Goal: Task Accomplishment & Management: Use online tool/utility

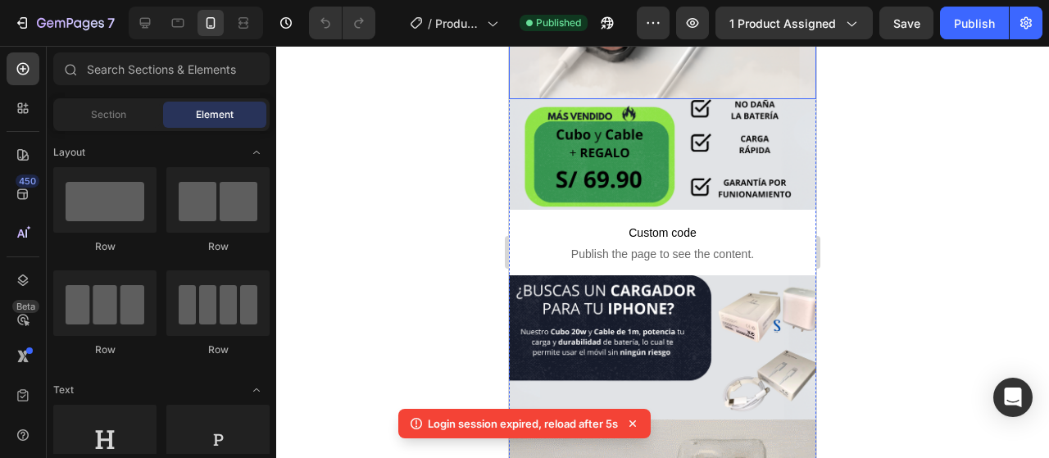
scroll to position [410, 0]
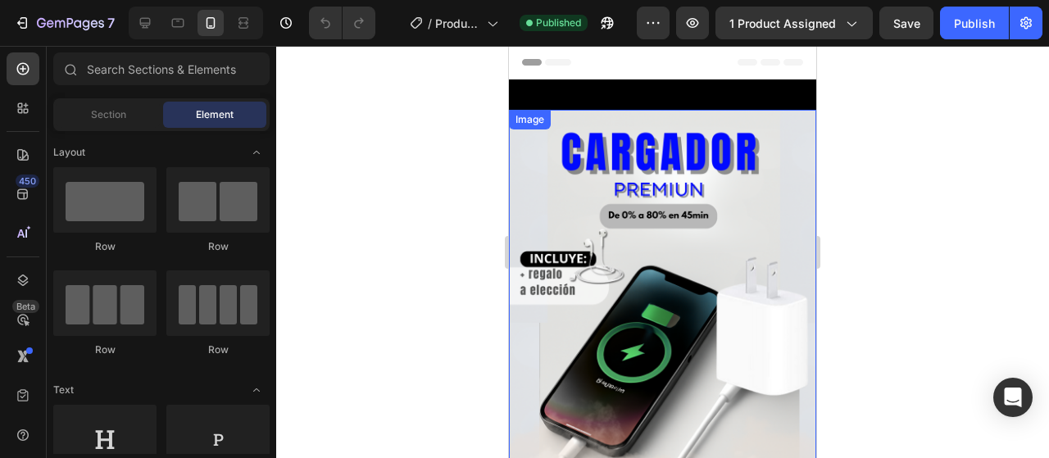
click at [649, 184] on img at bounding box center [662, 302] width 307 height 384
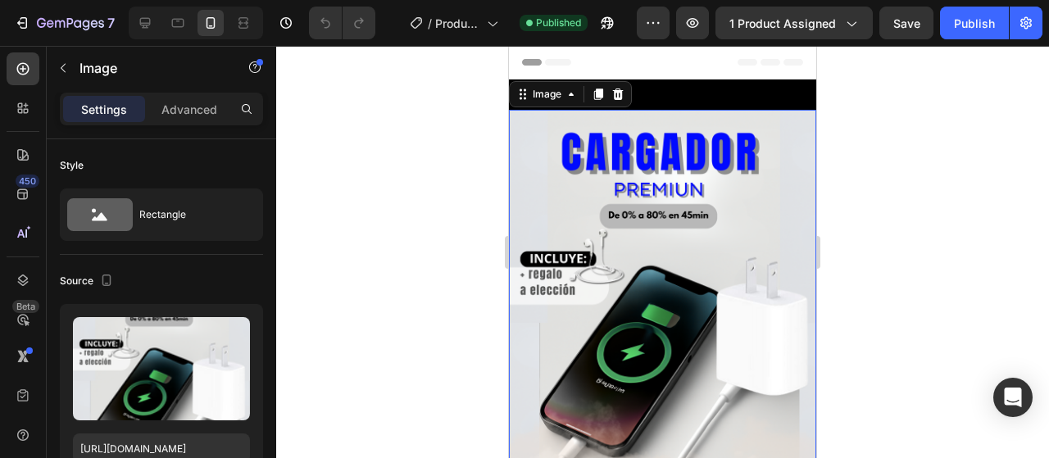
click at [595, 199] on img at bounding box center [662, 302] width 307 height 384
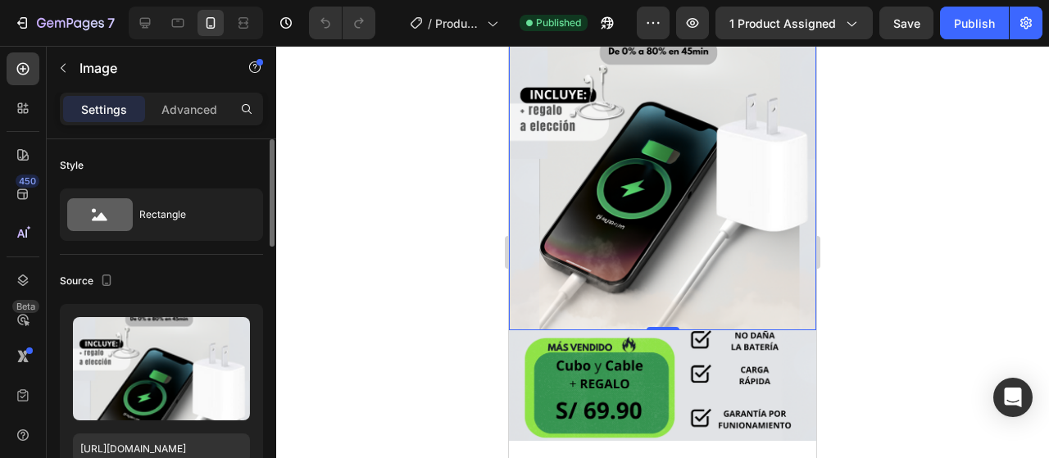
scroll to position [164, 0]
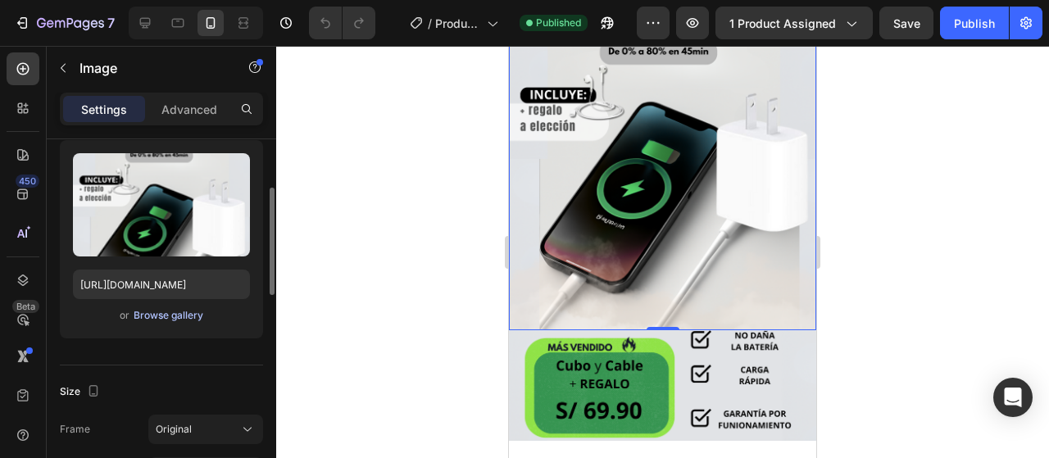
click at [179, 311] on div "Browse gallery" at bounding box center [169, 315] width 70 height 15
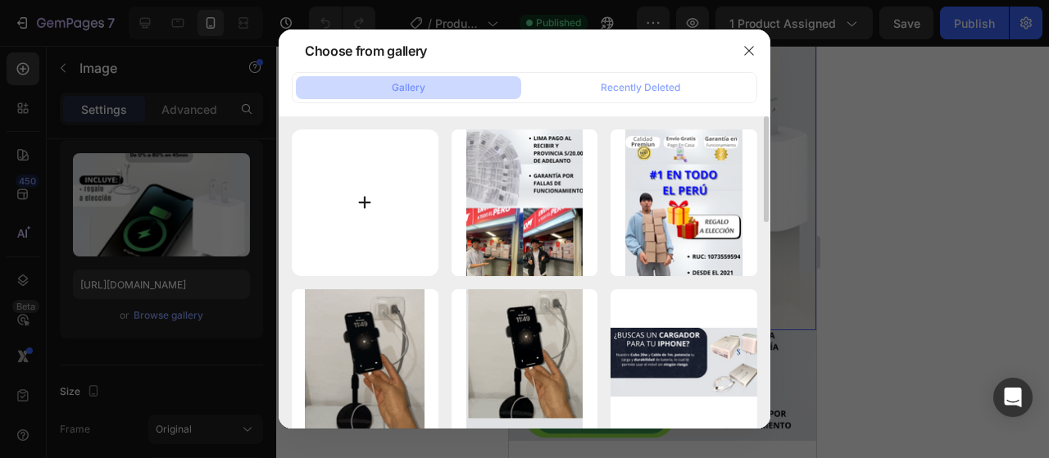
click at [428, 191] on input "file" at bounding box center [365, 202] width 147 height 147
type input "C:\fakepath\Sin título (Post de Instagram (45)) (16).png"
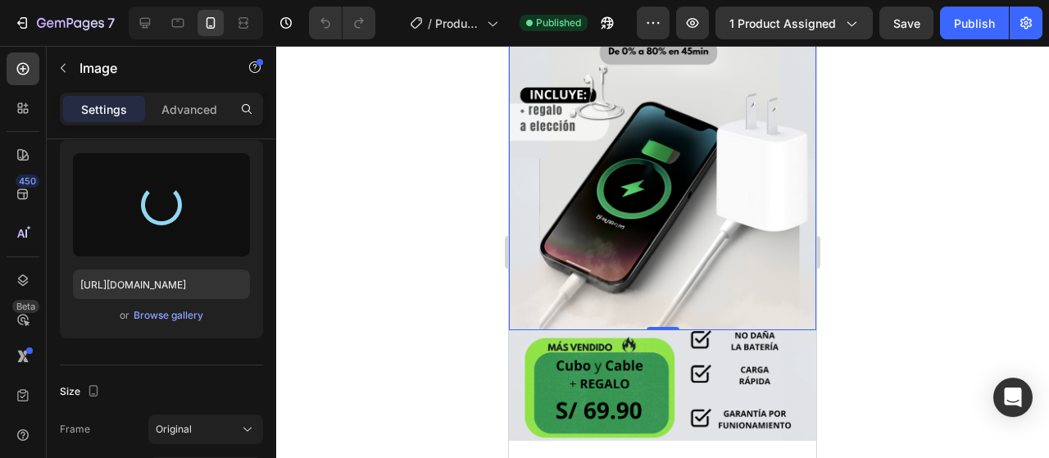
type input "[URL][DOMAIN_NAME]"
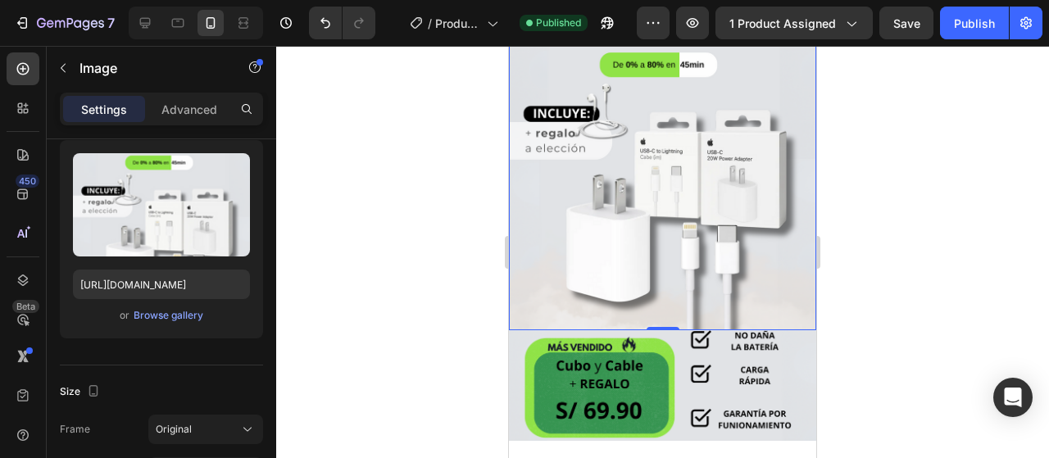
click at [871, 213] on div at bounding box center [662, 252] width 773 height 412
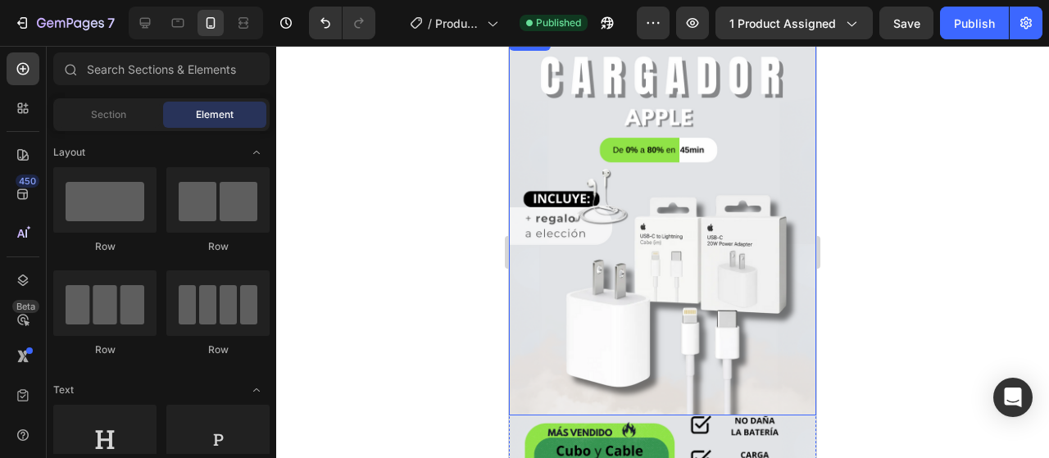
scroll to position [0, 0]
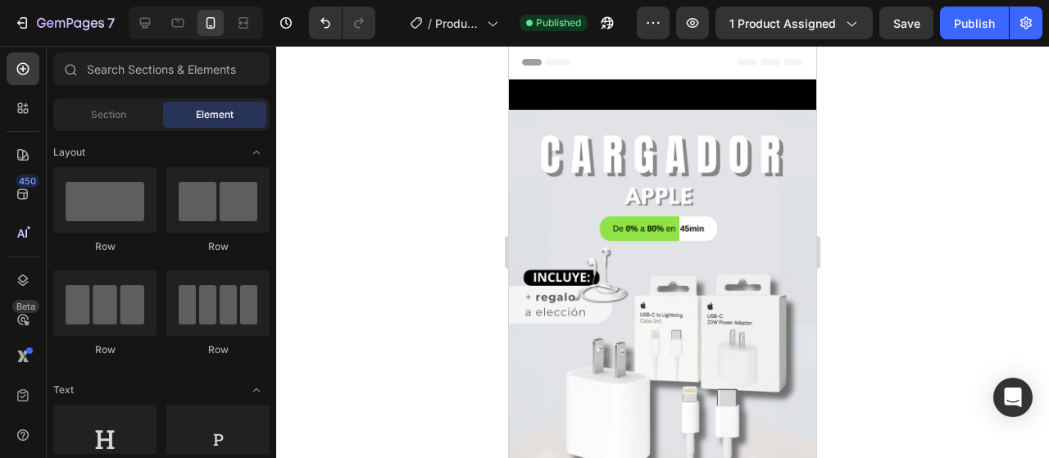
click at [867, 211] on div at bounding box center [662, 252] width 773 height 412
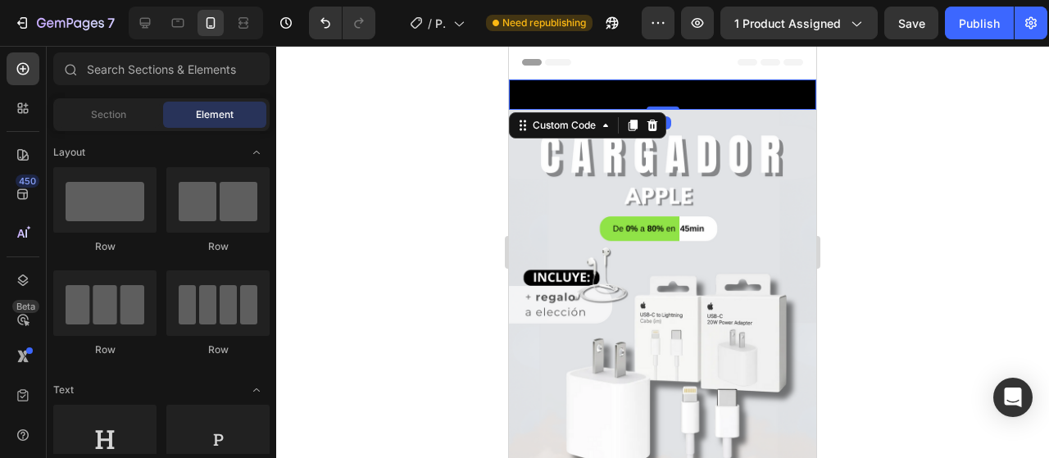
click at [743, 91] on span "🚚 ENVÍO GRATIS – 💵 PAGO AL RECIBIR 🚚 ENVÍO GRATIS – 💵 PAGO AL RECIBIR 🚚 ENVÍO G…" at bounding box center [659, 94] width 307 height 17
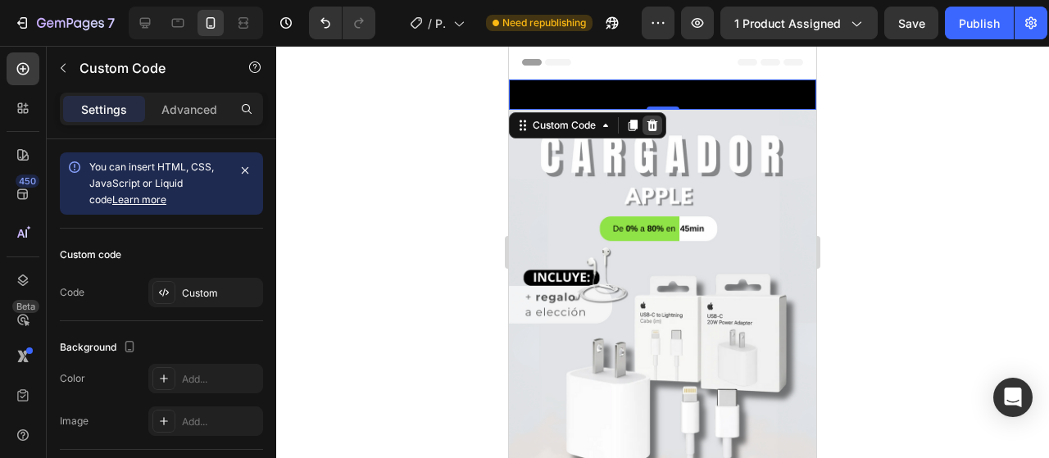
click at [648, 129] on icon at bounding box center [652, 125] width 13 height 13
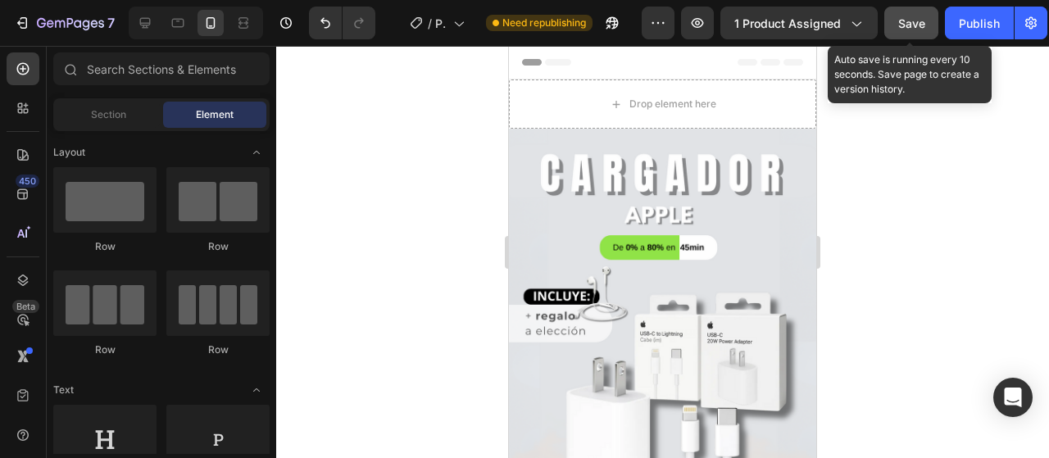
click at [902, 15] on div "Save" at bounding box center [911, 23] width 27 height 17
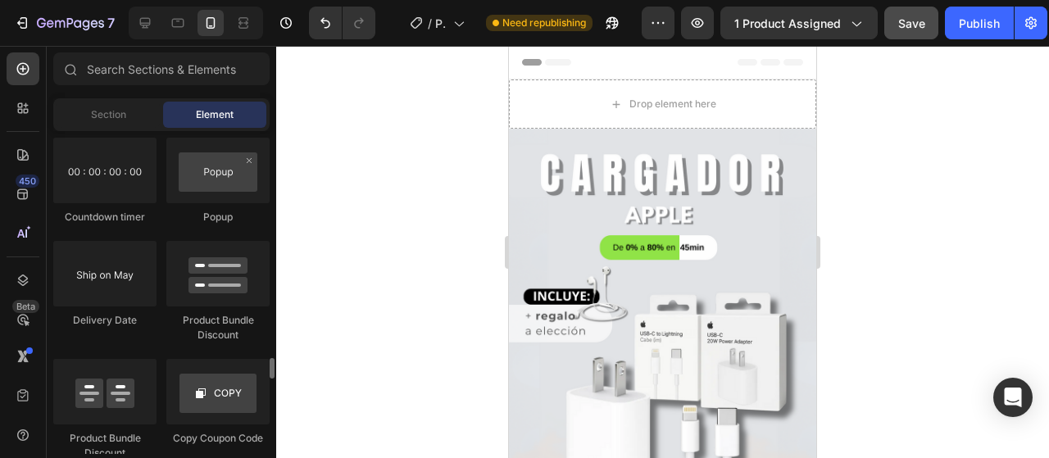
scroll to position [3331, 0]
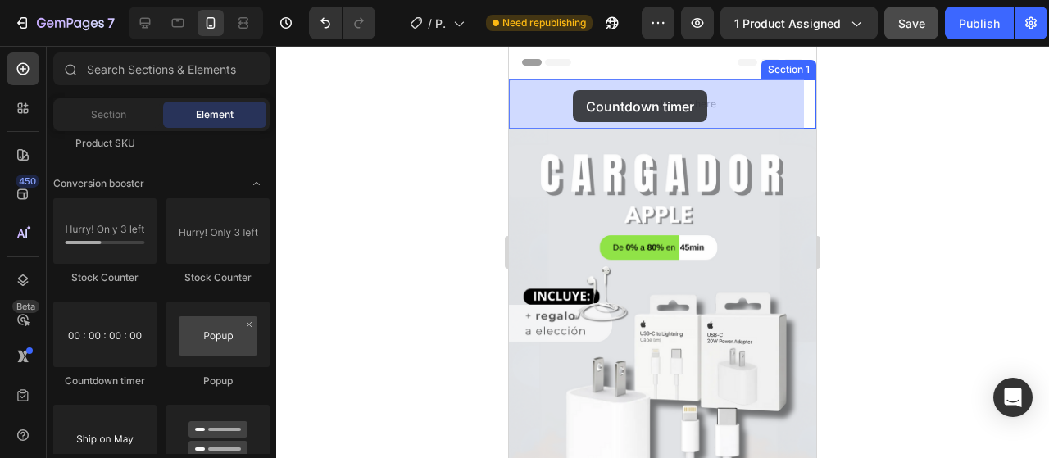
drag, startPoint x: 637, startPoint y: 385, endPoint x: 576, endPoint y: 88, distance: 303.6
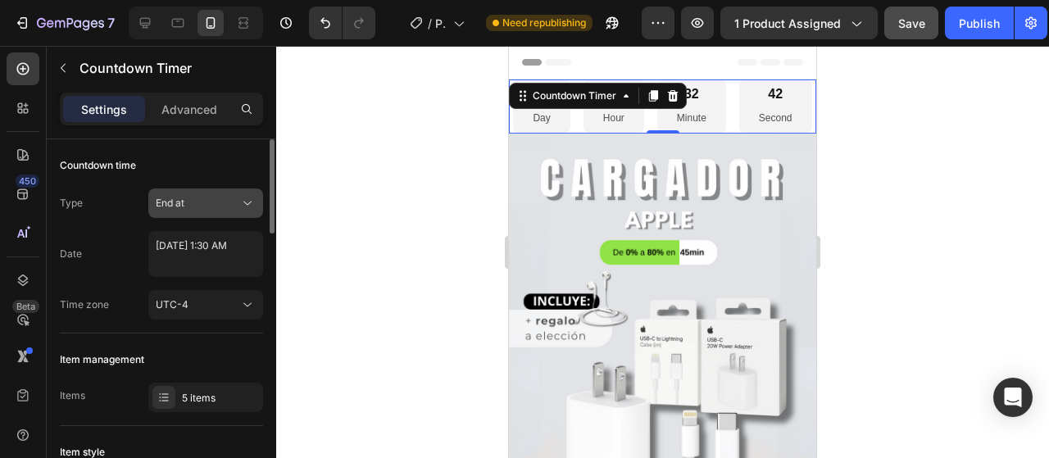
click at [229, 216] on button "End at" at bounding box center [205, 203] width 115 height 30
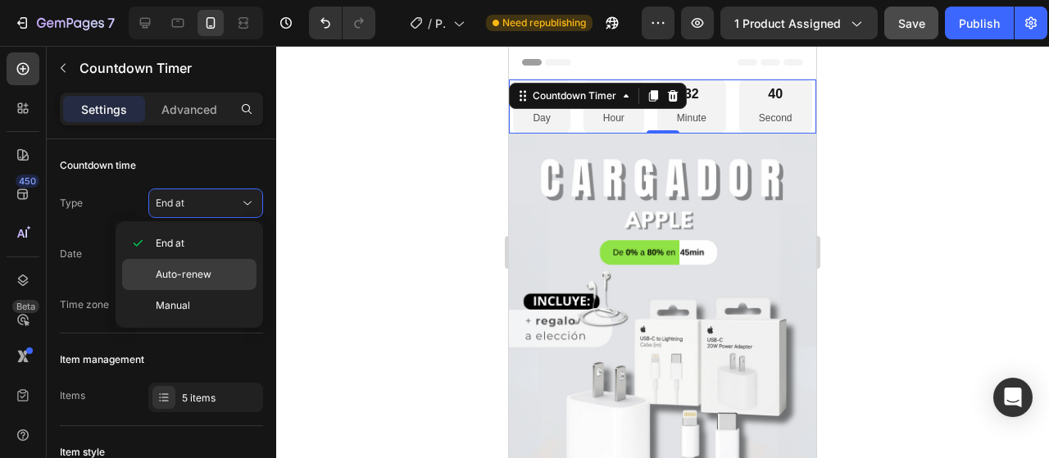
click at [225, 269] on p "Auto-renew" at bounding box center [202, 274] width 93 height 15
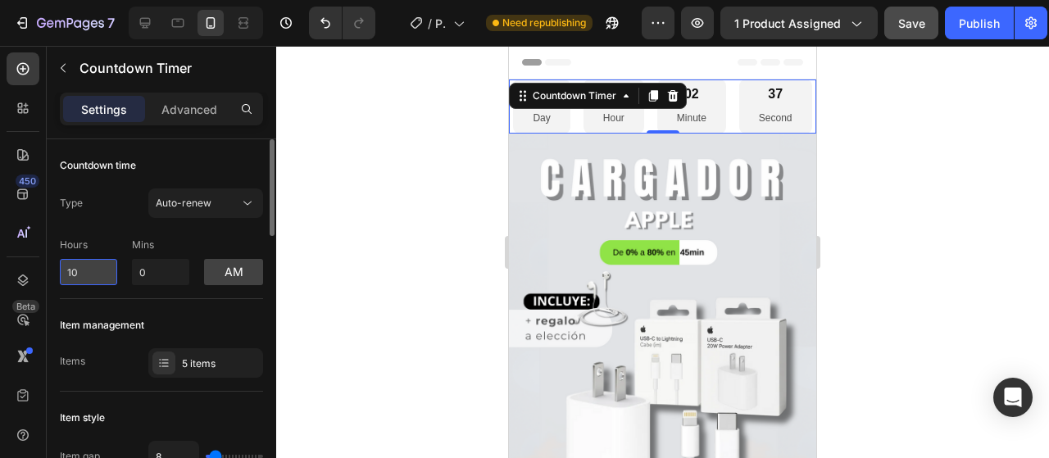
click at [83, 273] on input "10" at bounding box center [88, 272] width 57 height 26
type input "2"
click at [177, 266] on input "0" at bounding box center [160, 272] width 57 height 26
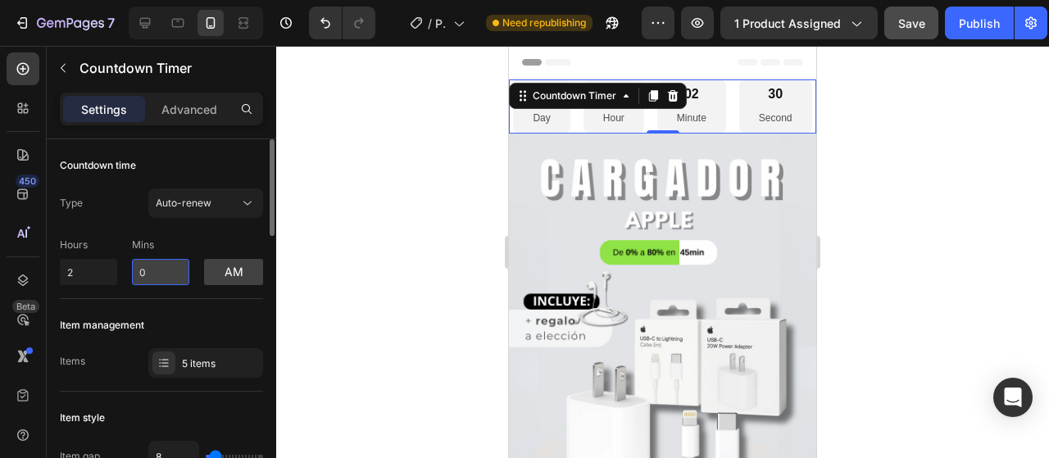
click at [177, 266] on input "0" at bounding box center [160, 272] width 57 height 26
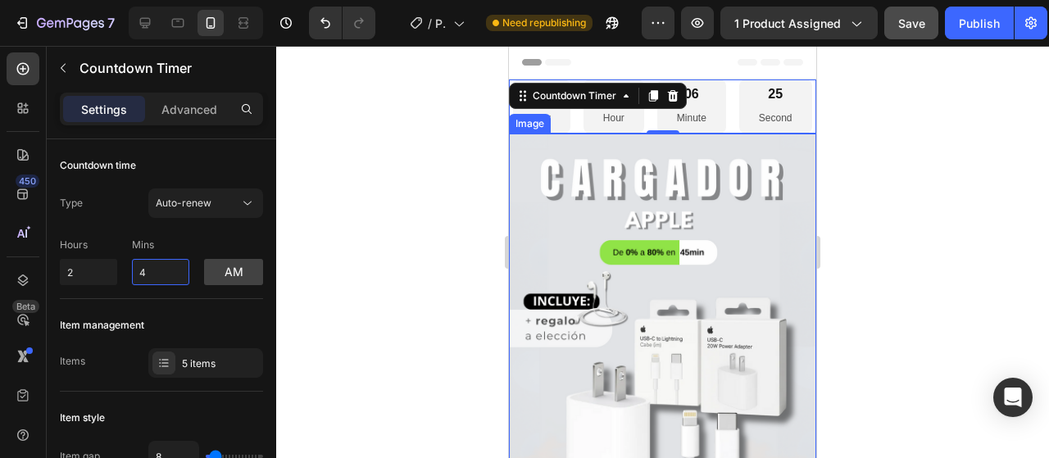
type input "4"
click at [358, 187] on div at bounding box center [662, 252] width 773 height 412
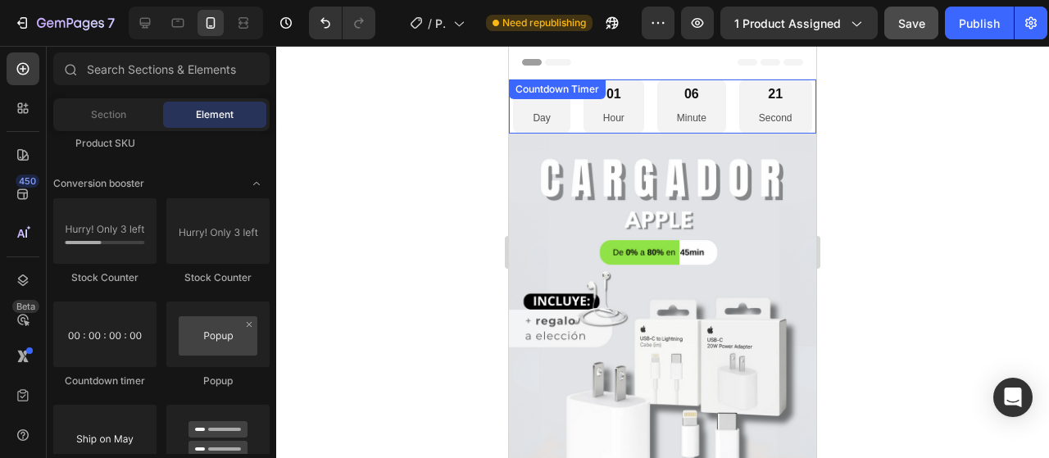
click at [550, 115] on p "Day" at bounding box center [541, 119] width 17 height 18
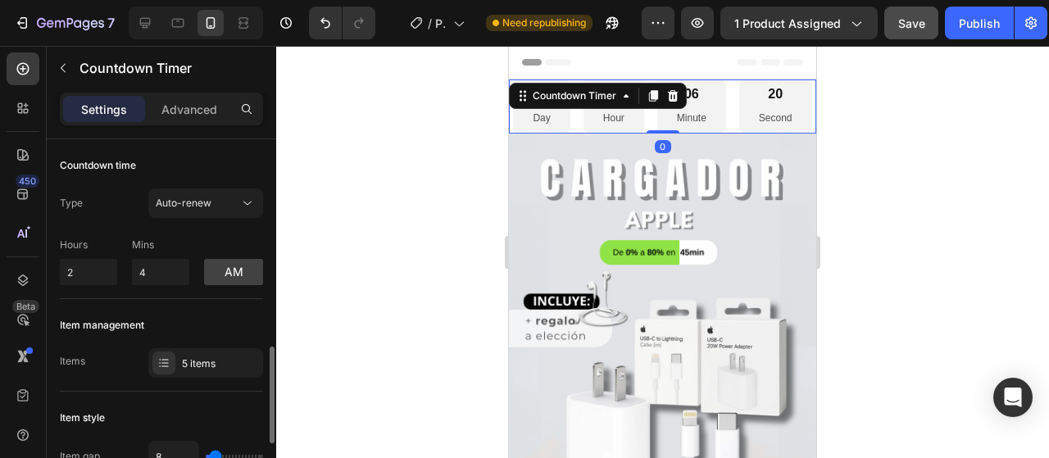
scroll to position [164, 0]
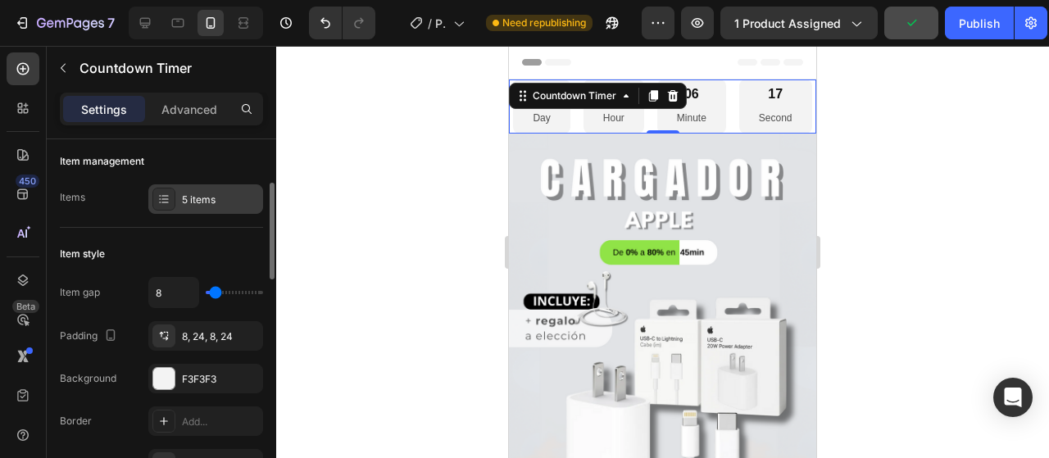
click at [164, 203] on icon at bounding box center [163, 199] width 13 height 13
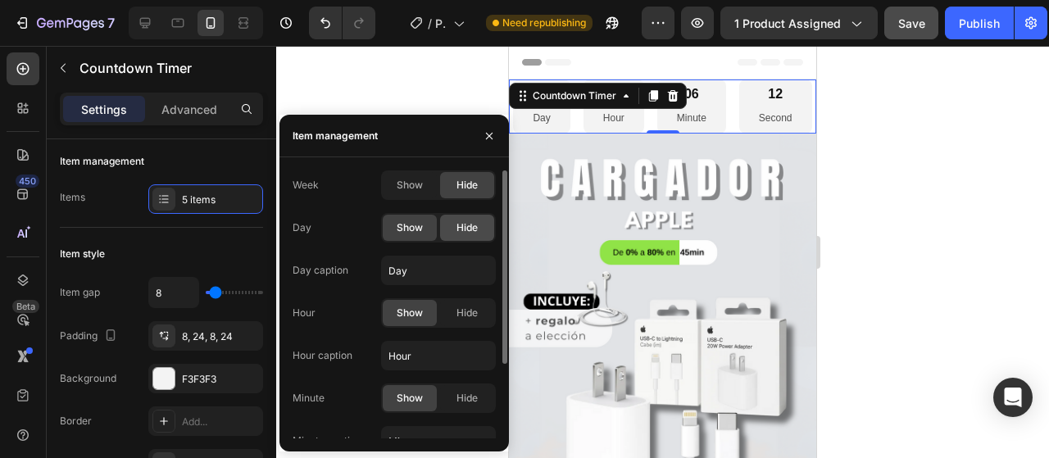
click at [462, 235] on div "Hide" at bounding box center [467, 228] width 54 height 26
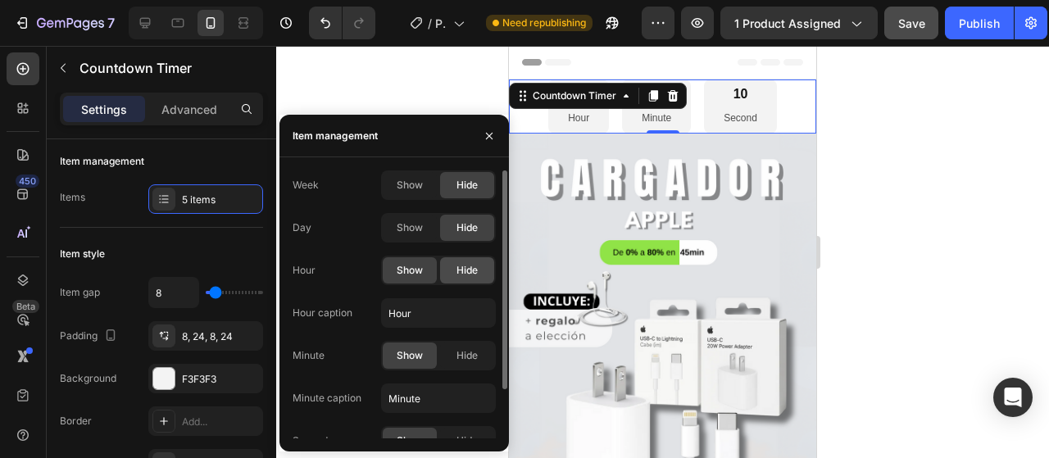
scroll to position [60, 0]
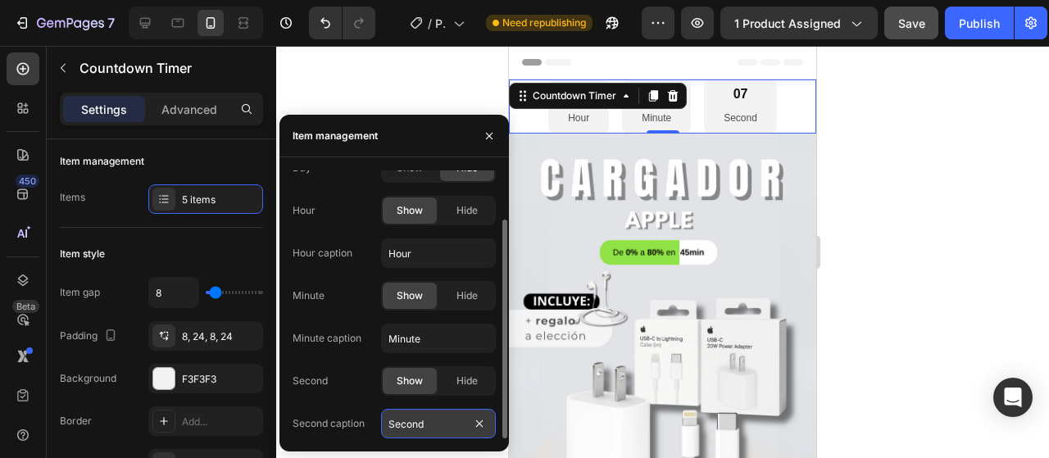
click at [456, 420] on input "Second" at bounding box center [438, 424] width 115 height 30
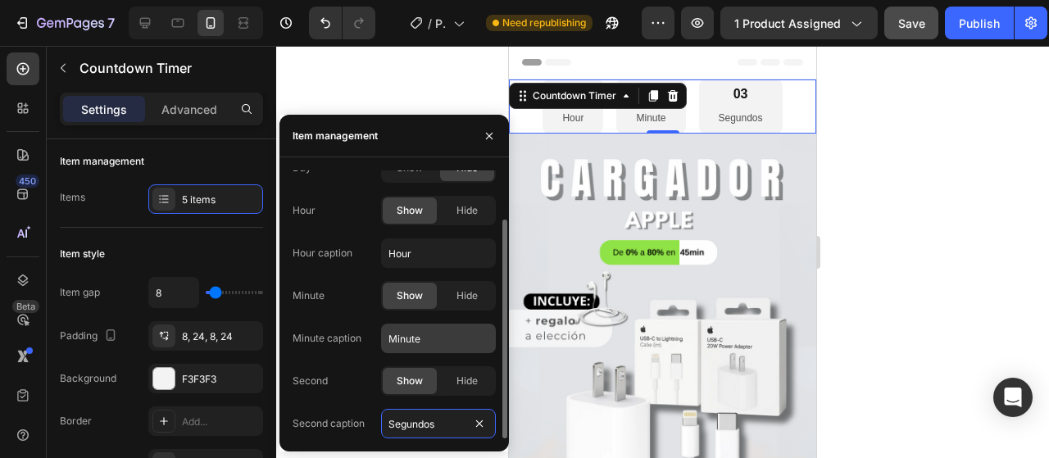
type input "Segundos"
click at [403, 340] on input "Minute" at bounding box center [438, 339] width 115 height 30
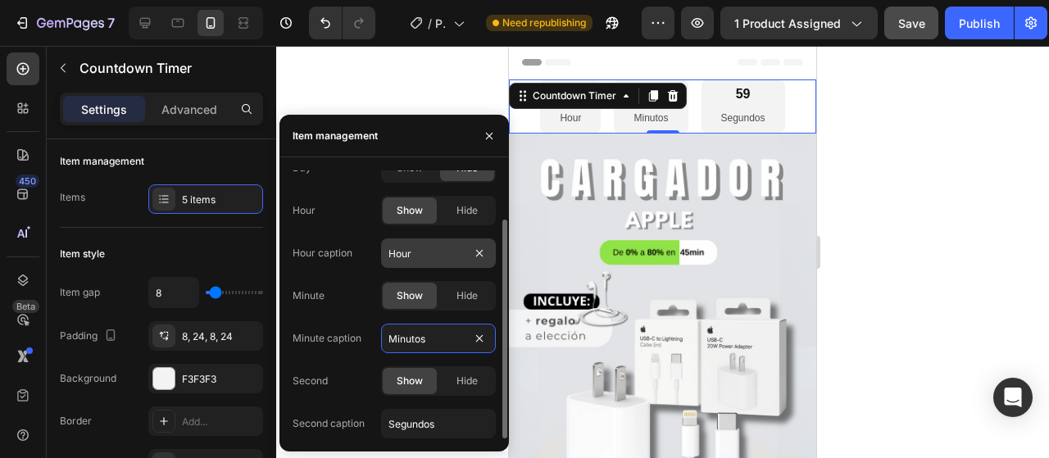
type input "Minutos"
click at [425, 238] on input "Hour" at bounding box center [438, 253] width 115 height 30
type input "Hora"
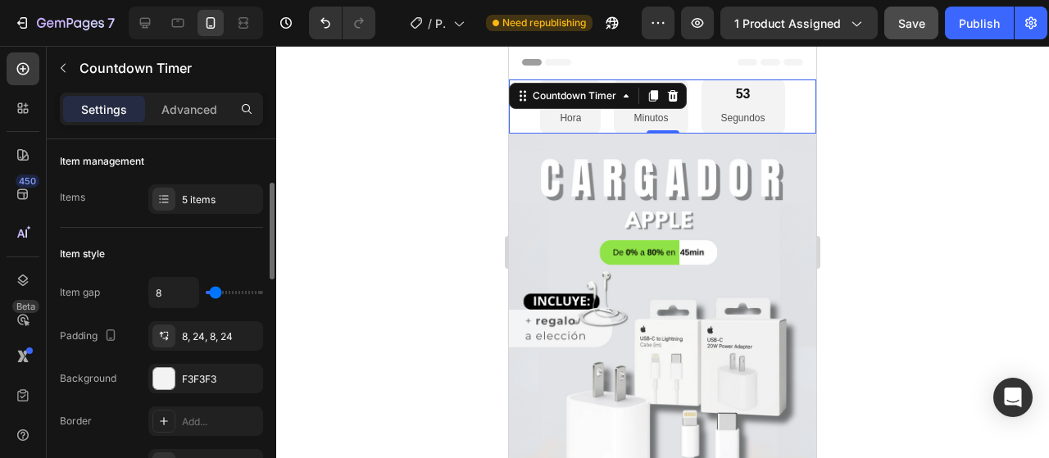
type input "0"
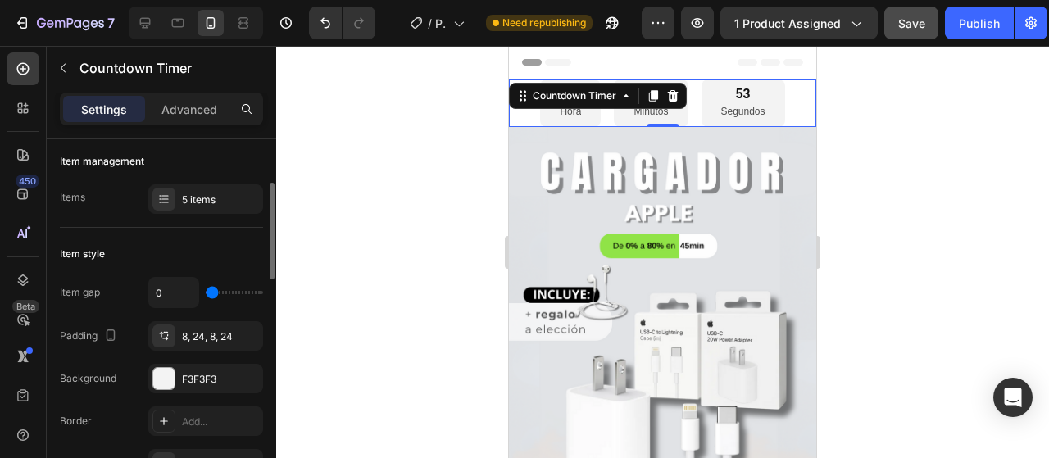
type input "2"
type input "11"
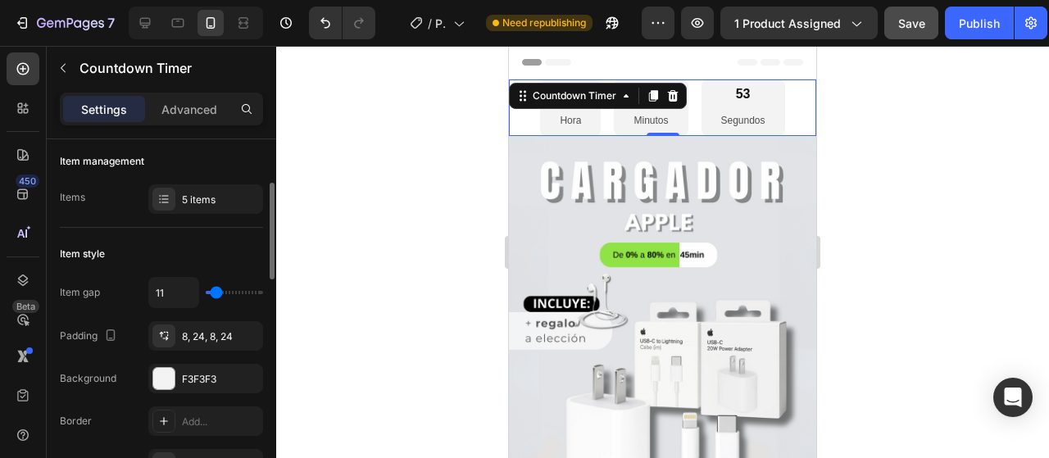
type input "22"
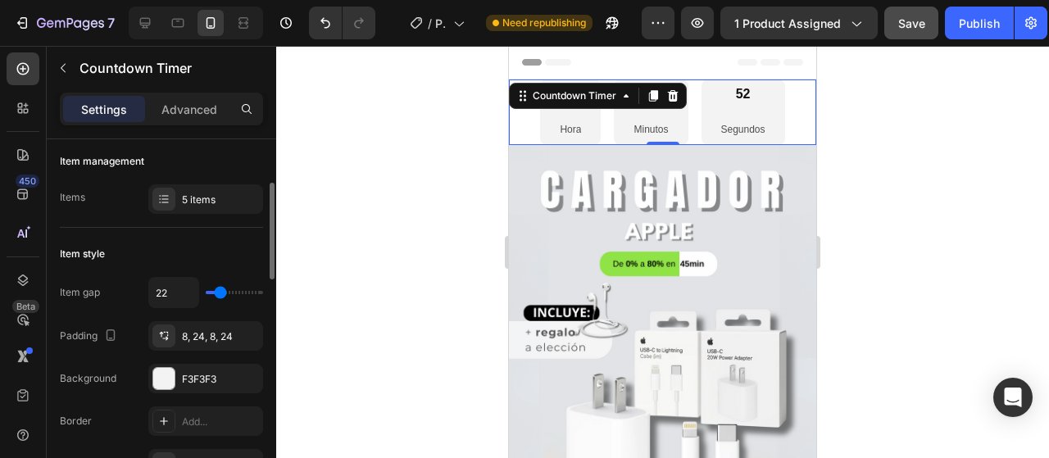
type input "24"
type input "22"
type input "20"
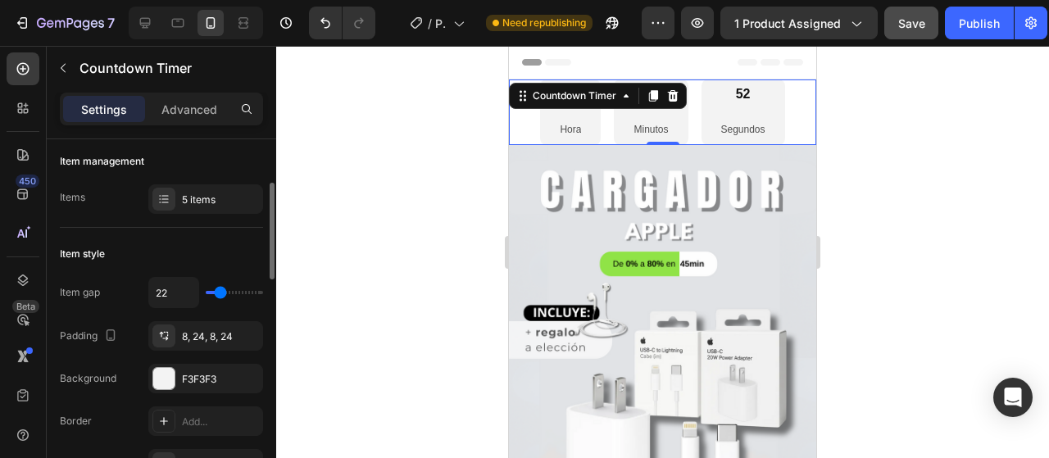
type input "20"
type input "16"
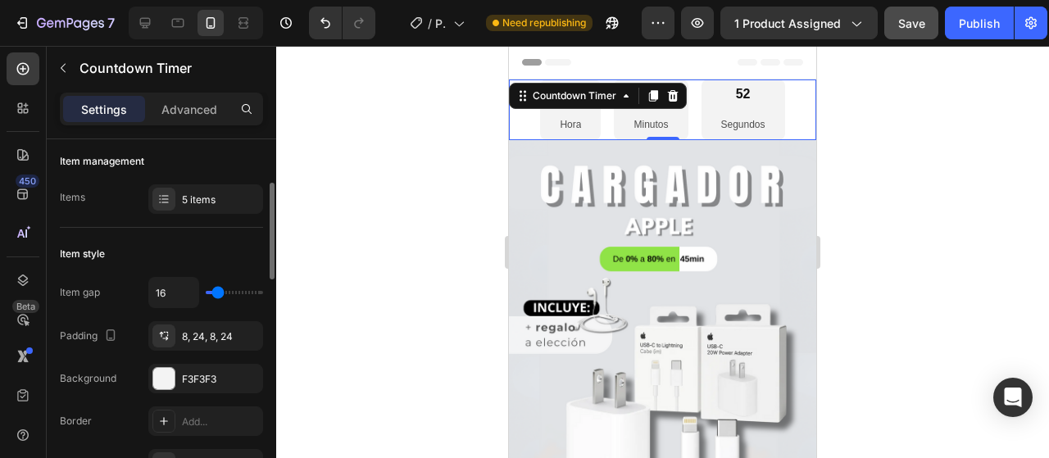
type input "13"
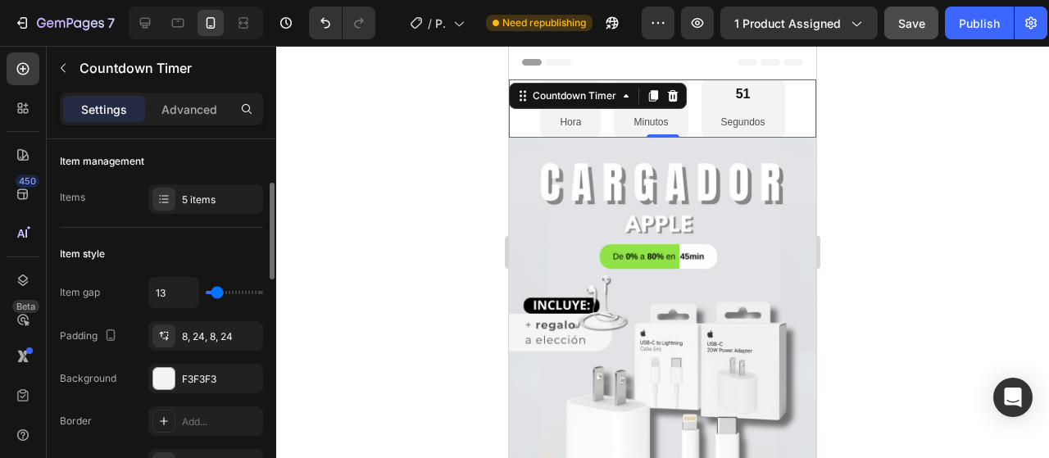
type input "16"
type input "20"
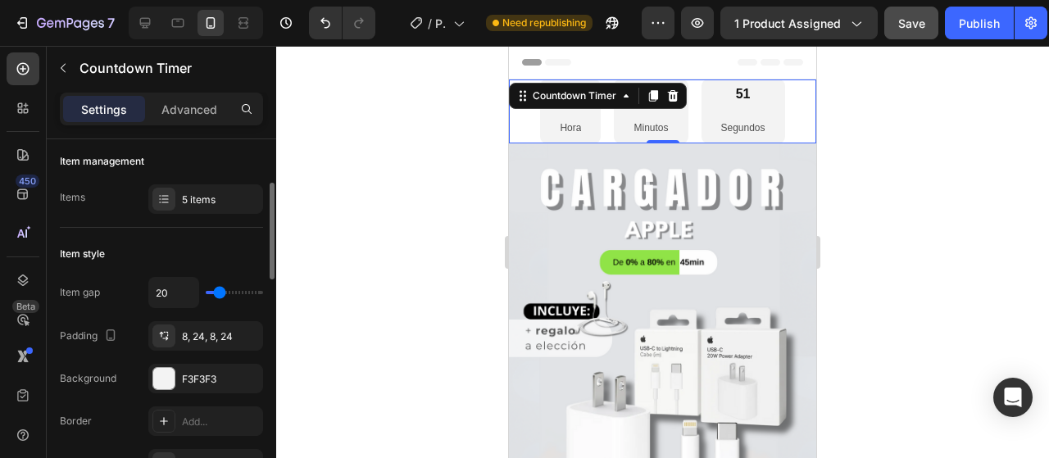
type input "22"
type input "24"
type input "20"
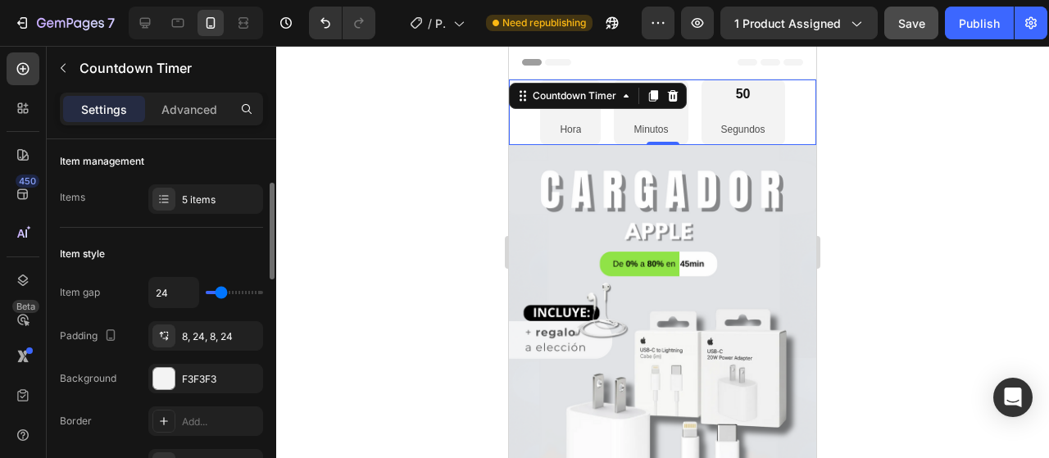
type input "20"
type input "18"
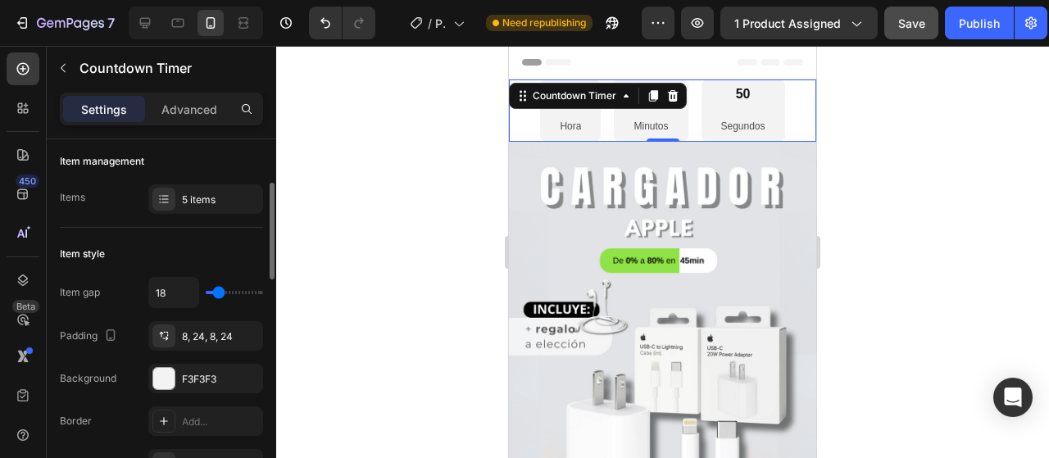
type input "16"
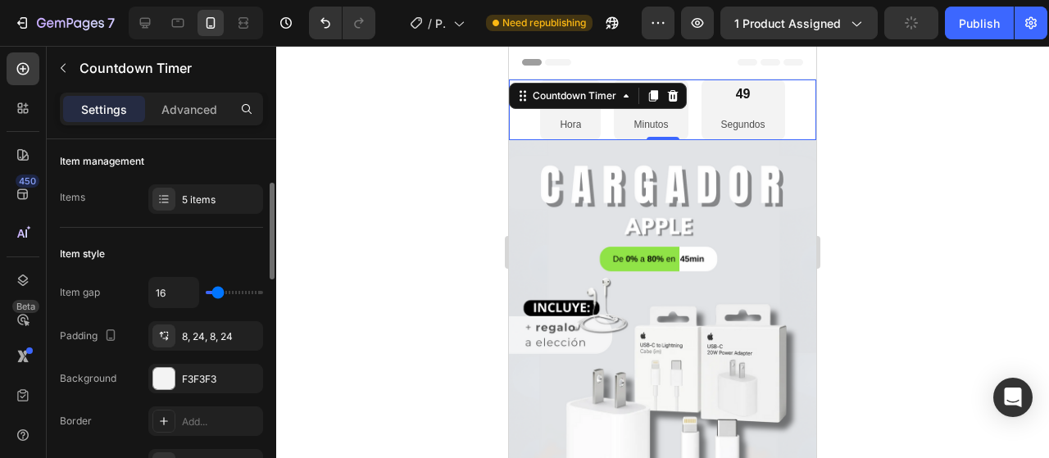
drag, startPoint x: 211, startPoint y: 293, endPoint x: 218, endPoint y: 309, distance: 17.7
type input "16"
click at [218, 294] on input "range" at bounding box center [234, 292] width 57 height 3
click at [219, 301] on div "16" at bounding box center [205, 292] width 115 height 31
type input "13"
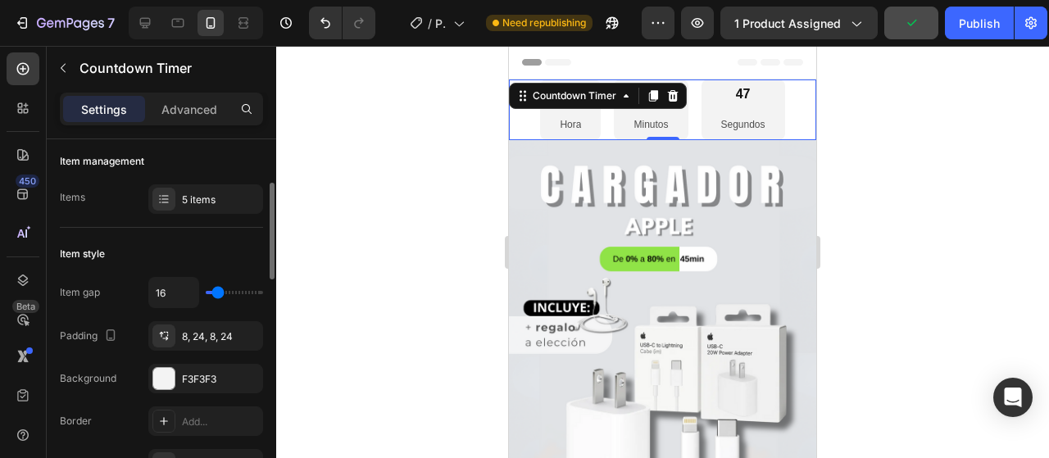
type input "13"
type input "4"
type input "2"
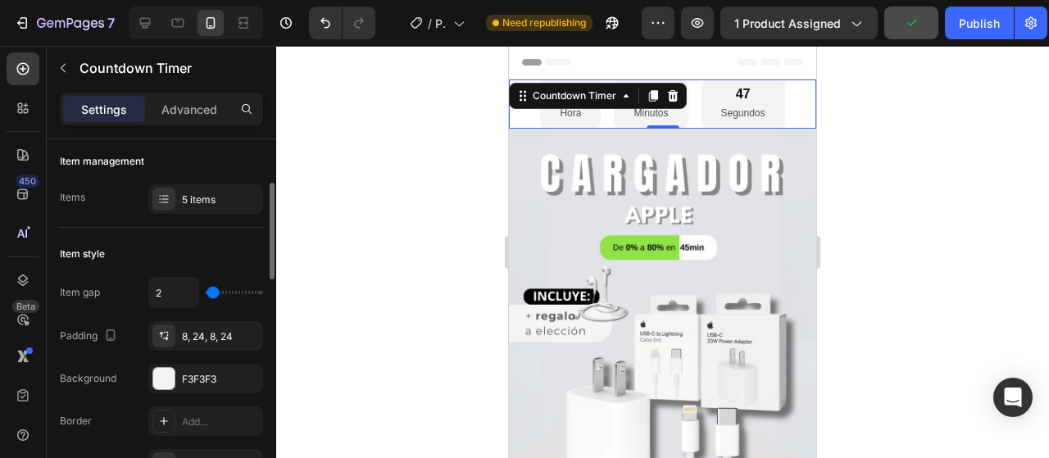
type input "0"
drag, startPoint x: 220, startPoint y: 292, endPoint x: 199, endPoint y: 296, distance: 20.9
type input "0"
click at [206, 294] on input "range" at bounding box center [234, 292] width 57 height 3
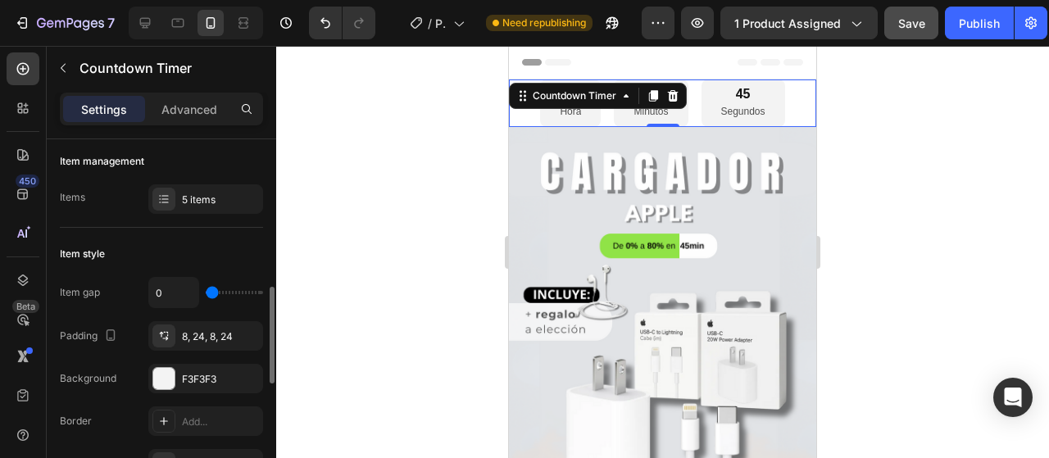
scroll to position [246, 0]
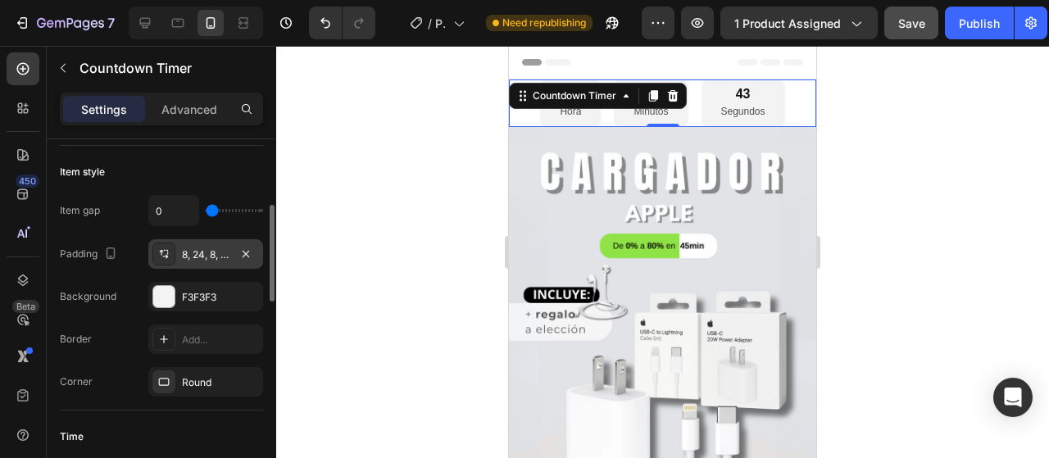
click at [207, 264] on div "8, 24, 8, 24" at bounding box center [205, 254] width 115 height 30
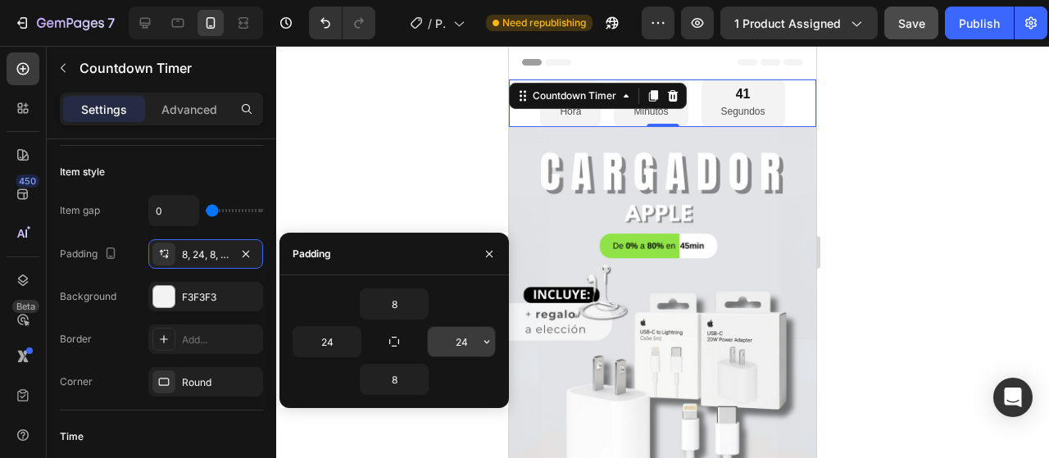
click at [450, 340] on input "24" at bounding box center [461, 342] width 67 height 30
click at [483, 347] on icon "button" at bounding box center [486, 341] width 13 height 13
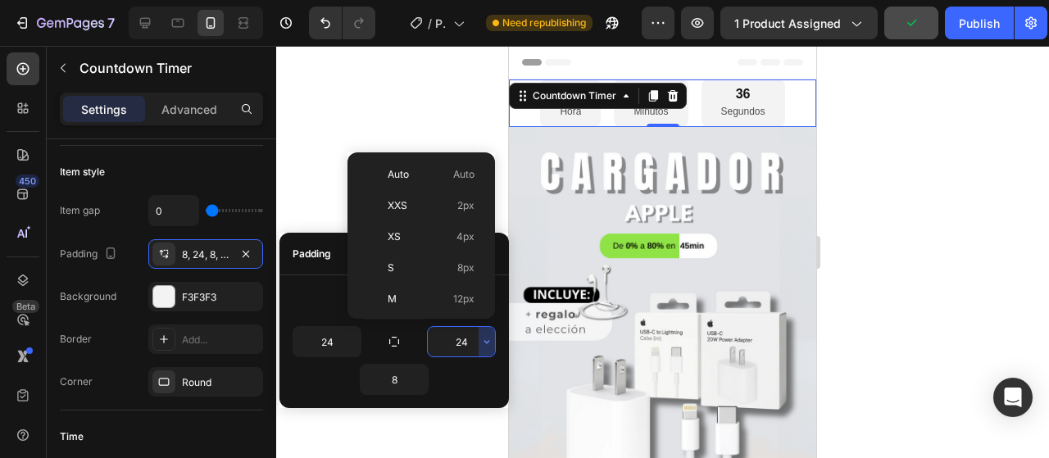
click at [452, 346] on input "24" at bounding box center [461, 342] width 67 height 30
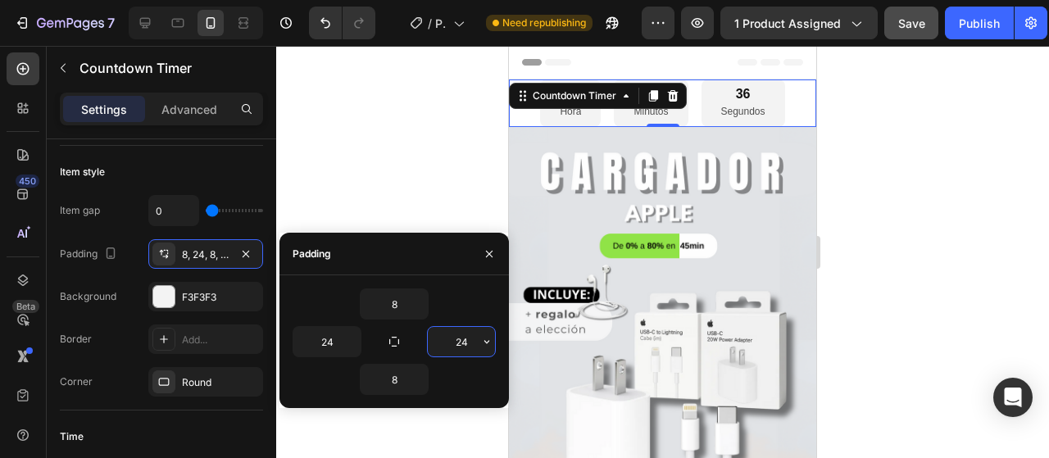
click at [452, 346] on input "24" at bounding box center [461, 342] width 67 height 30
type input "2"
type input "15"
click at [340, 346] on input "24" at bounding box center [326, 342] width 67 height 30
click at [340, 345] on input "24" at bounding box center [326, 342] width 67 height 30
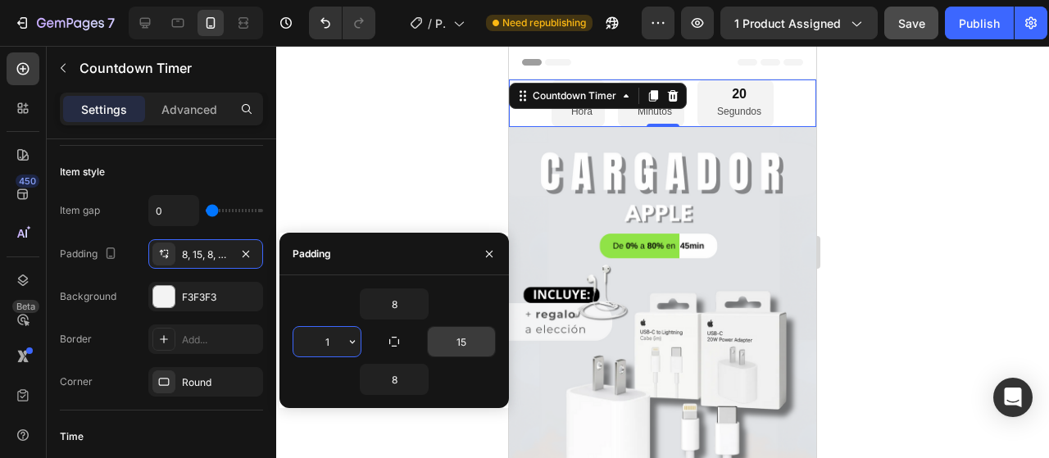
type input "15"
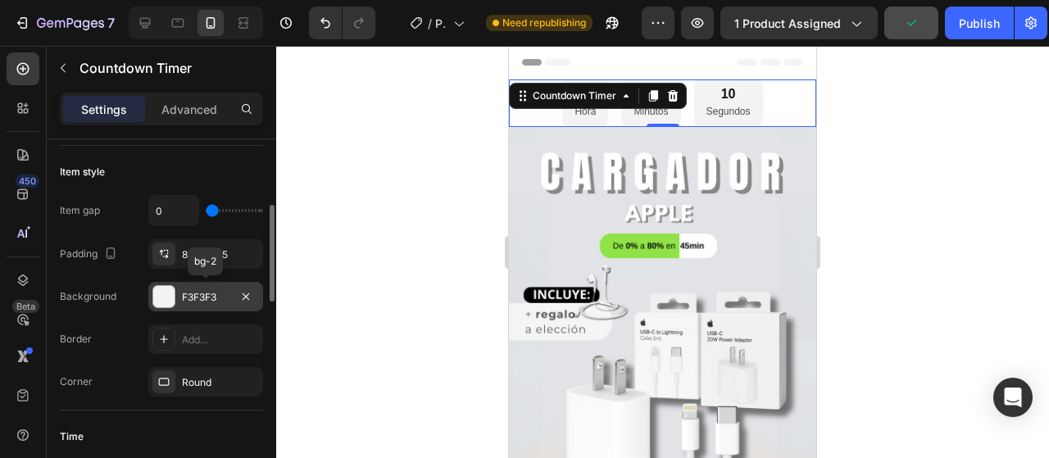
click at [213, 295] on div "F3F3F3" at bounding box center [206, 297] width 48 height 15
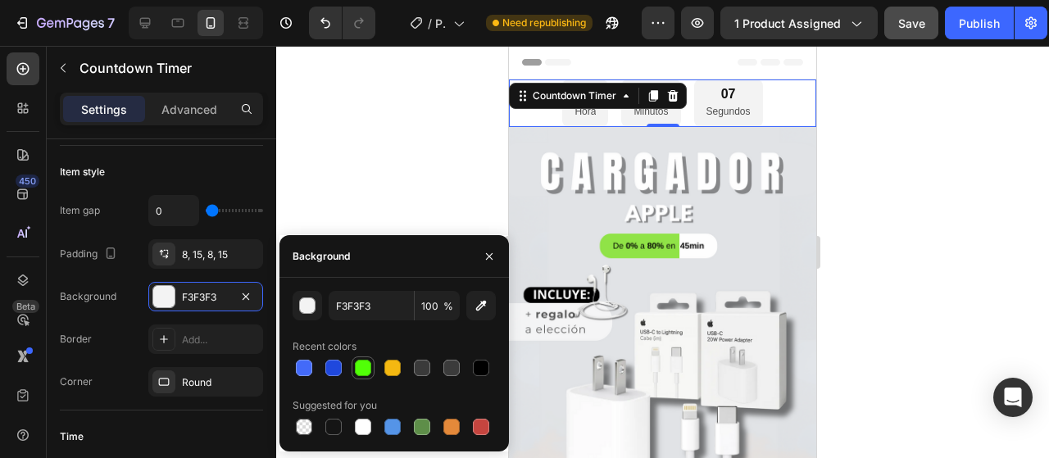
click at [357, 362] on div at bounding box center [363, 368] width 16 height 16
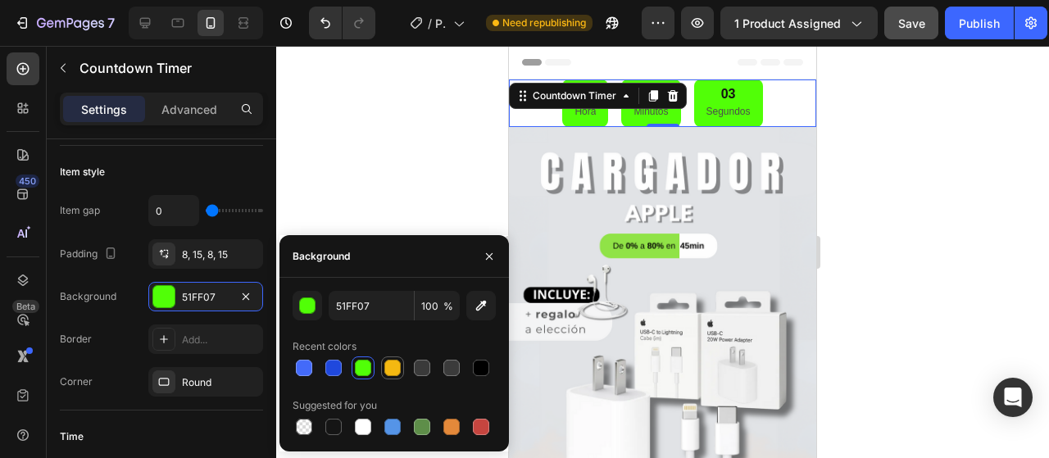
click at [401, 365] on div at bounding box center [393, 368] width 20 height 20
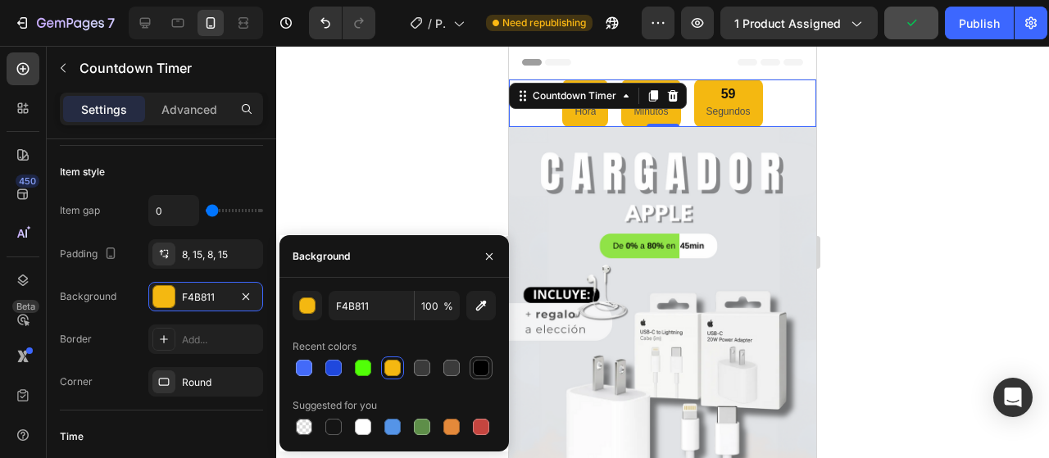
click at [478, 369] on div at bounding box center [481, 368] width 16 height 16
type input "000000"
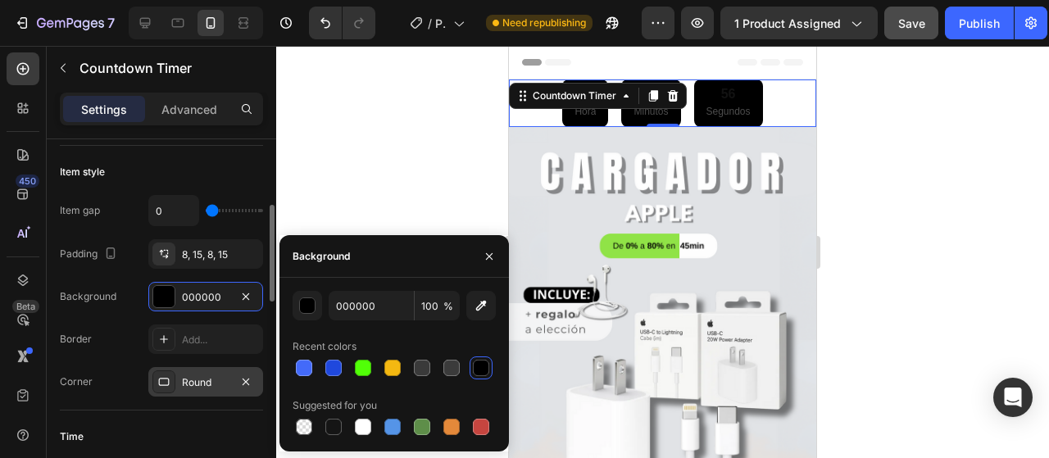
scroll to position [328, 0]
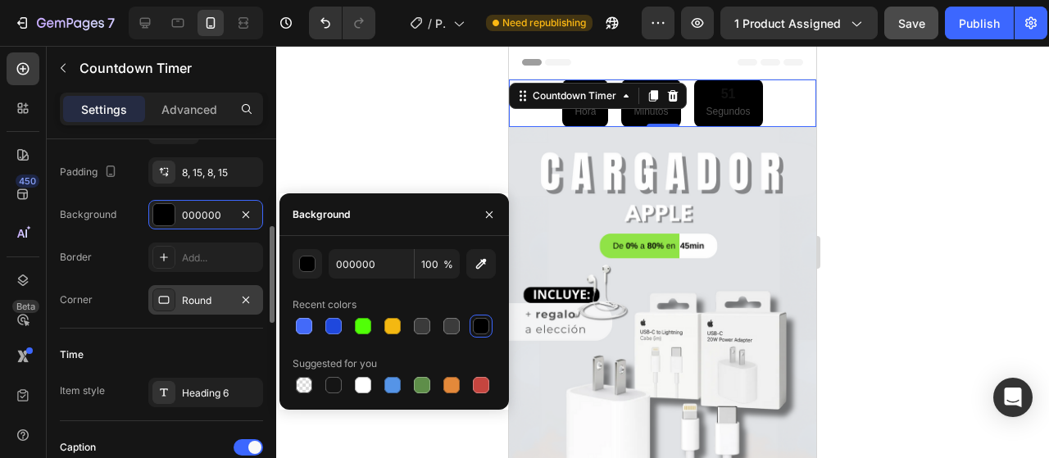
click at [216, 298] on div "Round" at bounding box center [206, 300] width 48 height 15
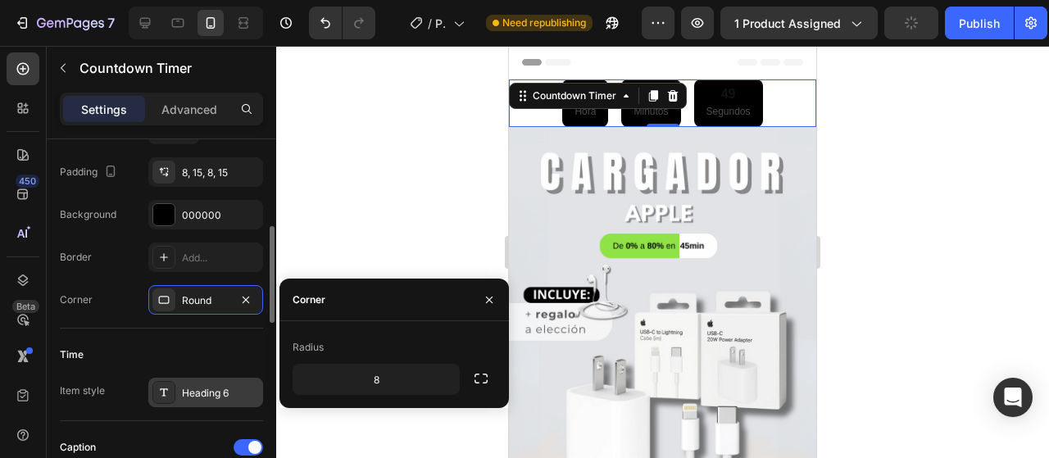
scroll to position [492, 0]
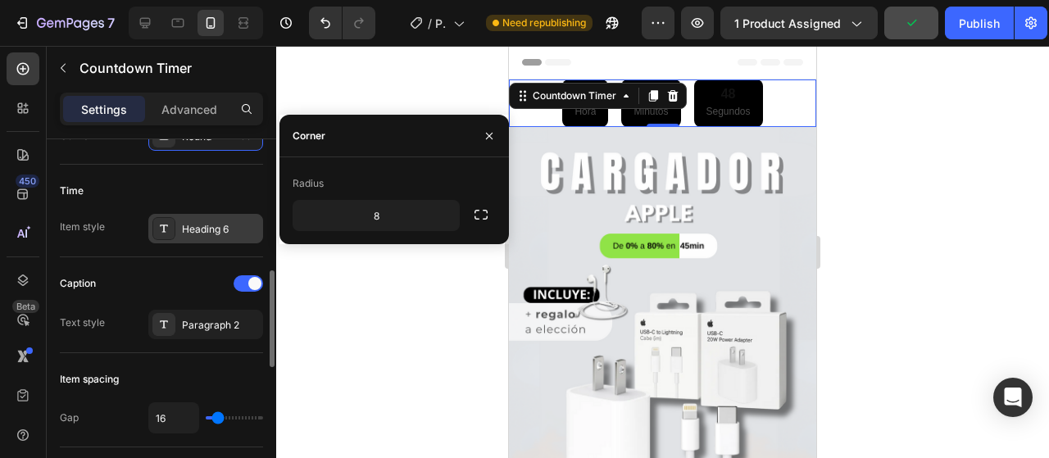
click at [220, 239] on div "Heading 6" at bounding box center [205, 229] width 115 height 30
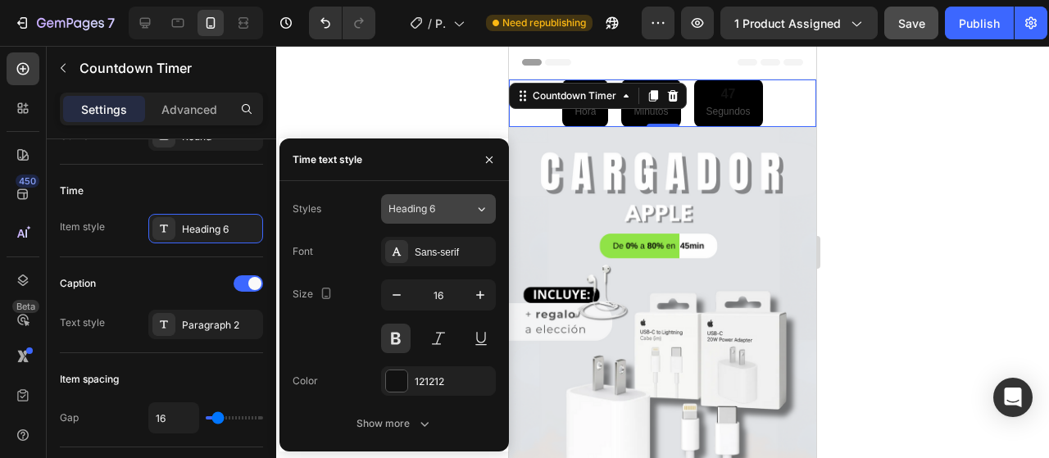
click at [422, 211] on span "Heading 6" at bounding box center [411, 209] width 47 height 15
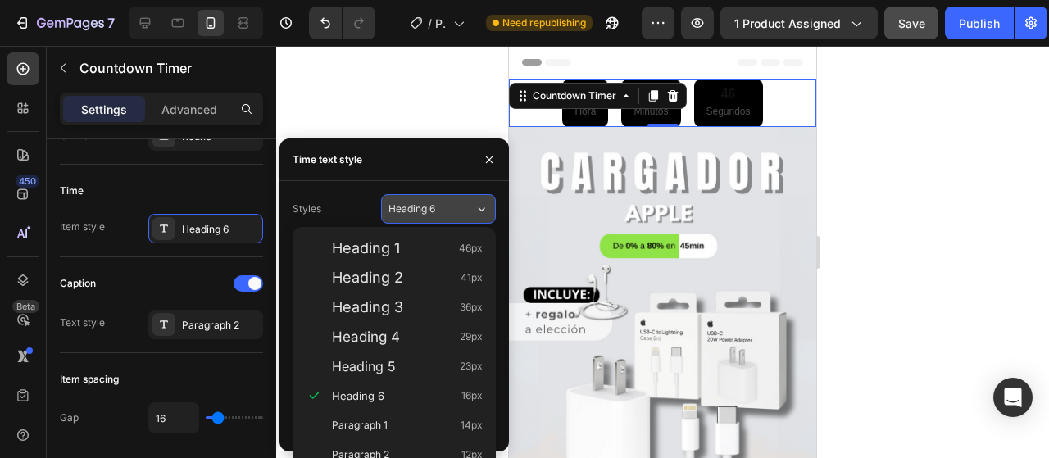
click at [422, 208] on span "Heading 6" at bounding box center [411, 209] width 47 height 15
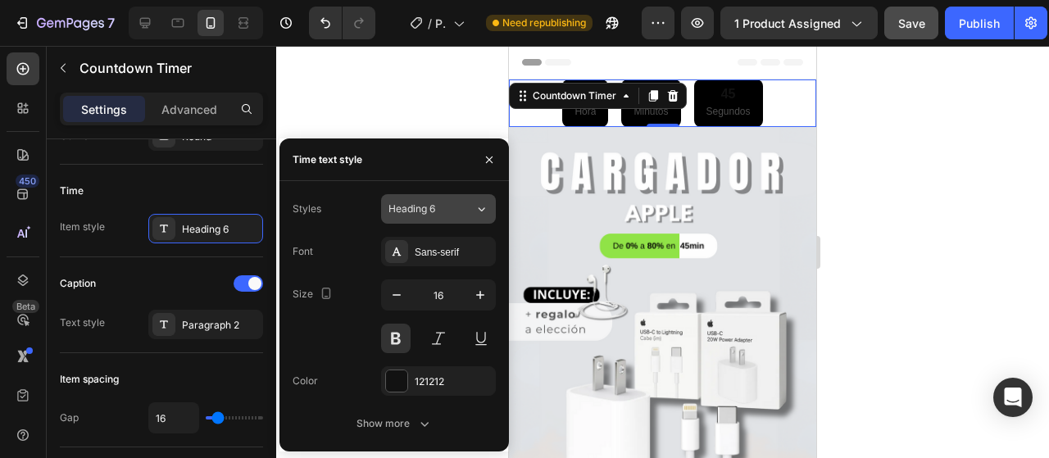
click at [423, 207] on span "Heading 6" at bounding box center [411, 209] width 47 height 15
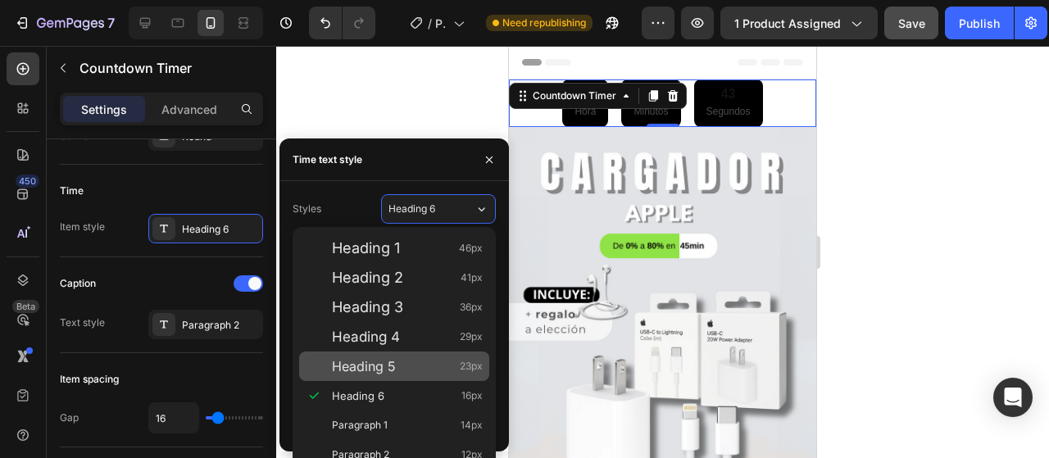
click at [411, 367] on div "Heading 5 23px" at bounding box center [407, 366] width 151 height 16
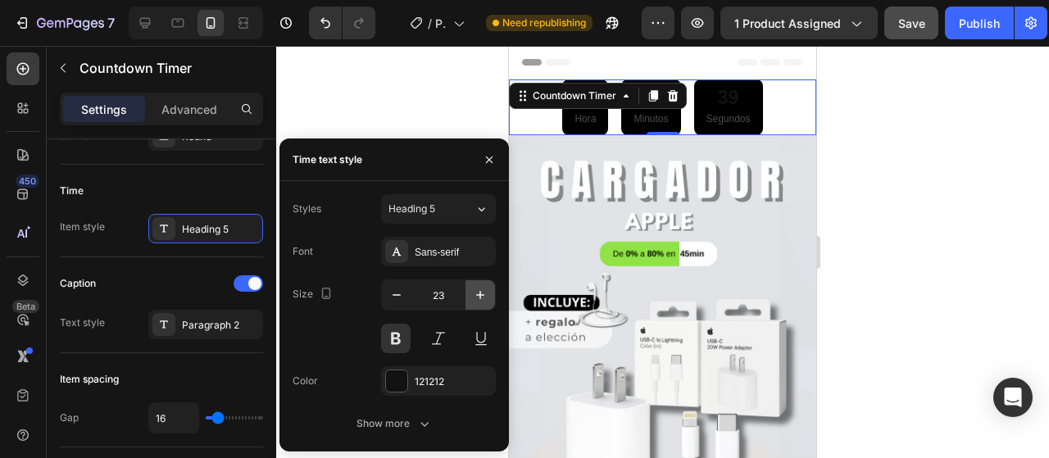
click at [476, 294] on icon "button" at bounding box center [480, 295] width 16 height 16
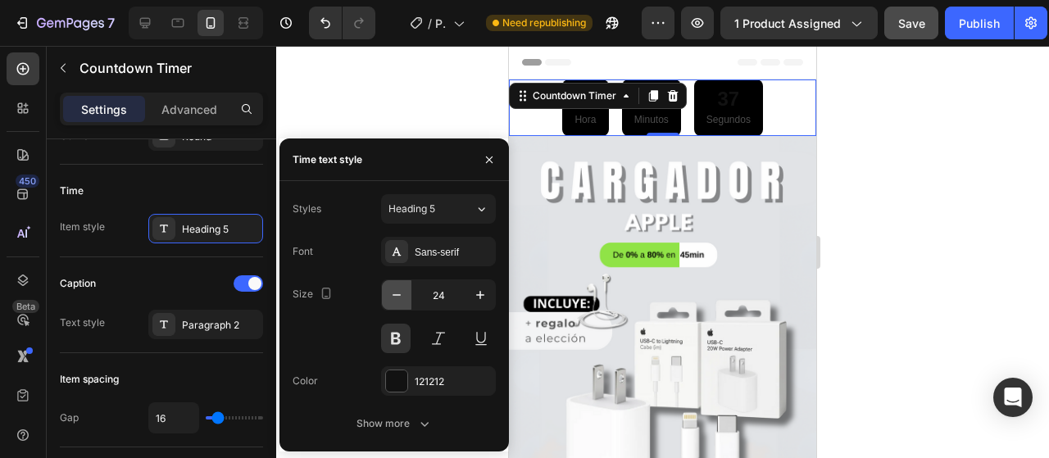
click at [403, 297] on button "button" at bounding box center [397, 295] width 30 height 30
click at [401, 295] on icon "button" at bounding box center [397, 295] width 8 height 2
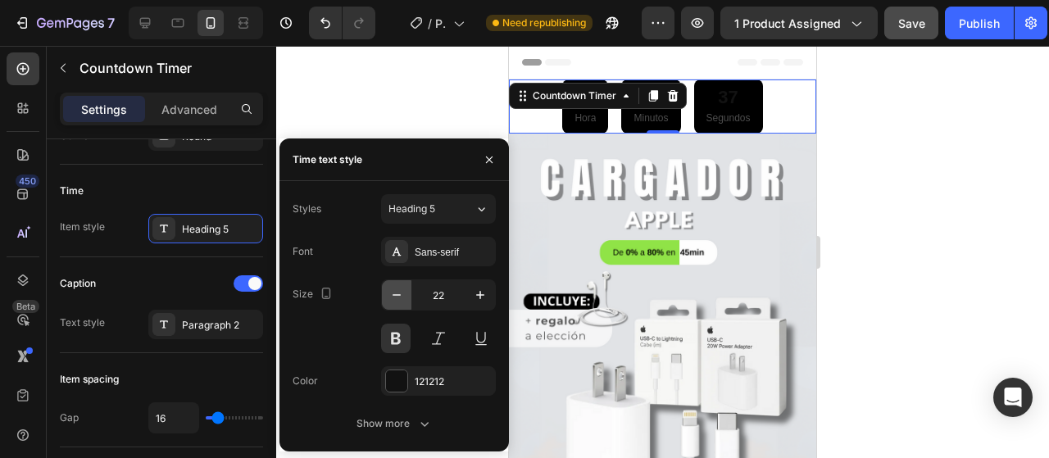
click at [401, 295] on icon "button" at bounding box center [397, 295] width 8 height 2
type input "20"
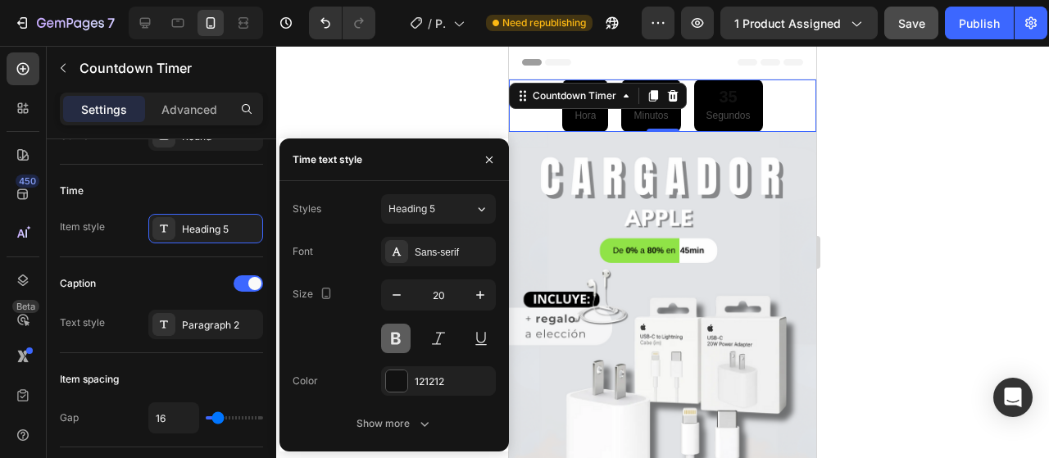
click at [401, 342] on button at bounding box center [396, 339] width 30 height 30
click at [407, 388] on div at bounding box center [396, 381] width 23 height 23
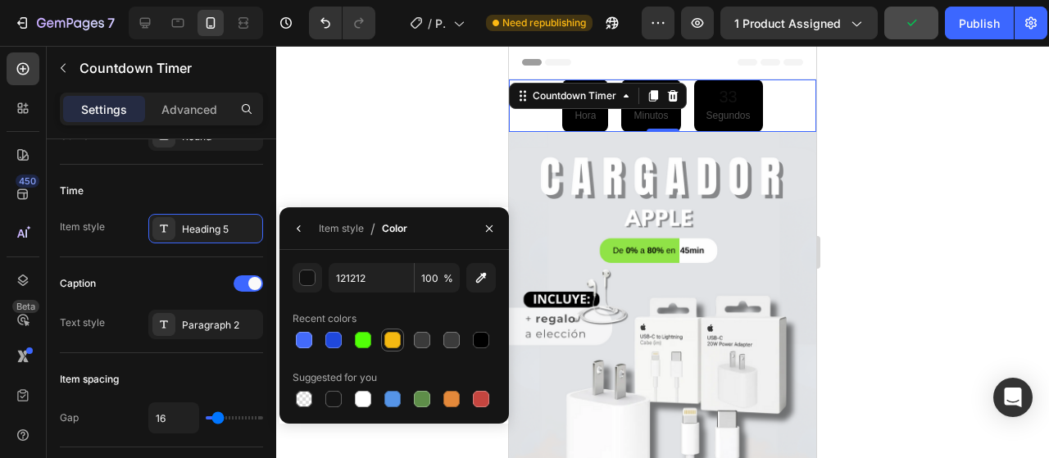
click at [393, 343] on div at bounding box center [392, 340] width 16 height 16
type input "F4B811"
click at [308, 228] on button "button" at bounding box center [299, 229] width 26 height 26
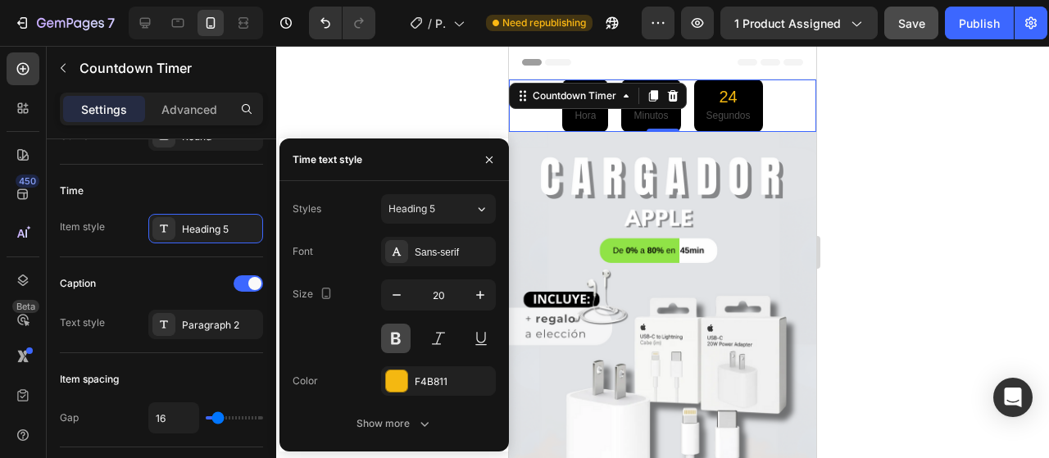
click at [399, 346] on button at bounding box center [396, 339] width 30 height 30
click at [416, 425] on icon "button" at bounding box center [424, 424] width 16 height 16
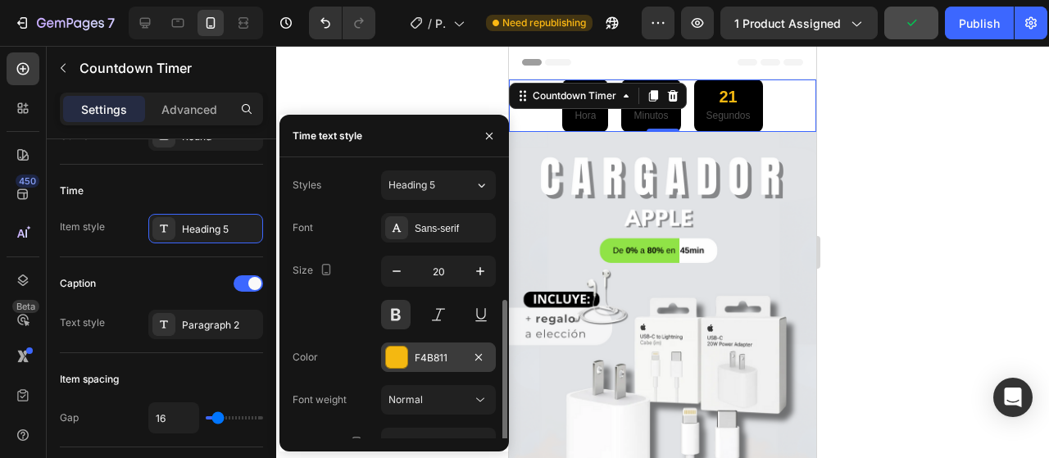
scroll to position [164, 0]
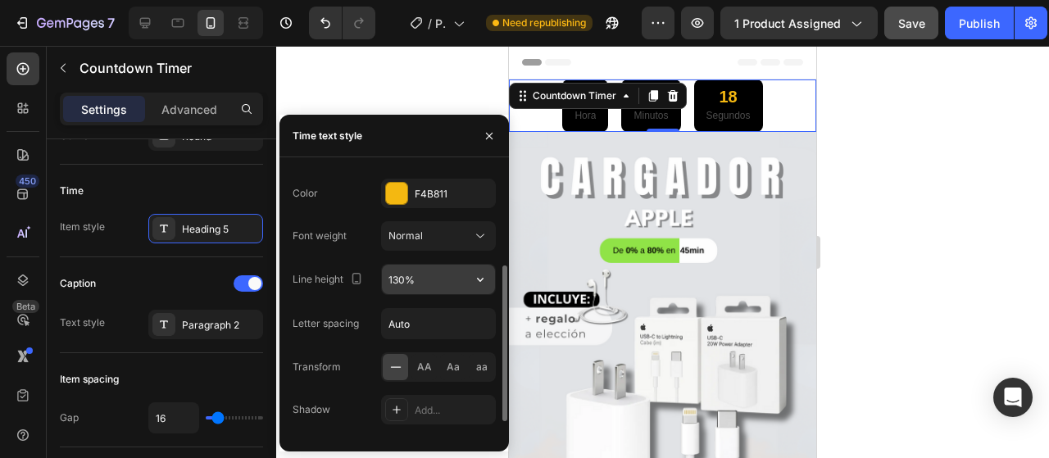
click at [449, 278] on input "130%" at bounding box center [438, 280] width 113 height 30
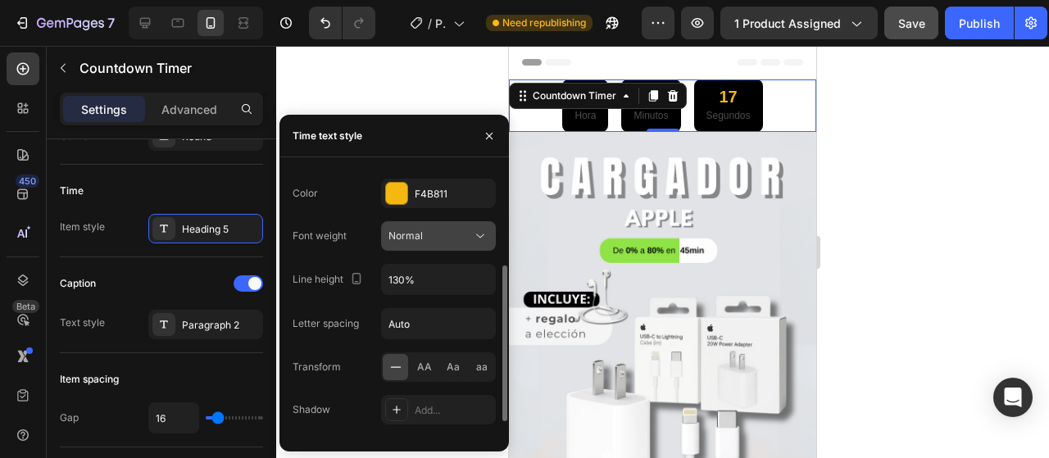
click at [453, 238] on div "Normal" at bounding box center [430, 236] width 84 height 15
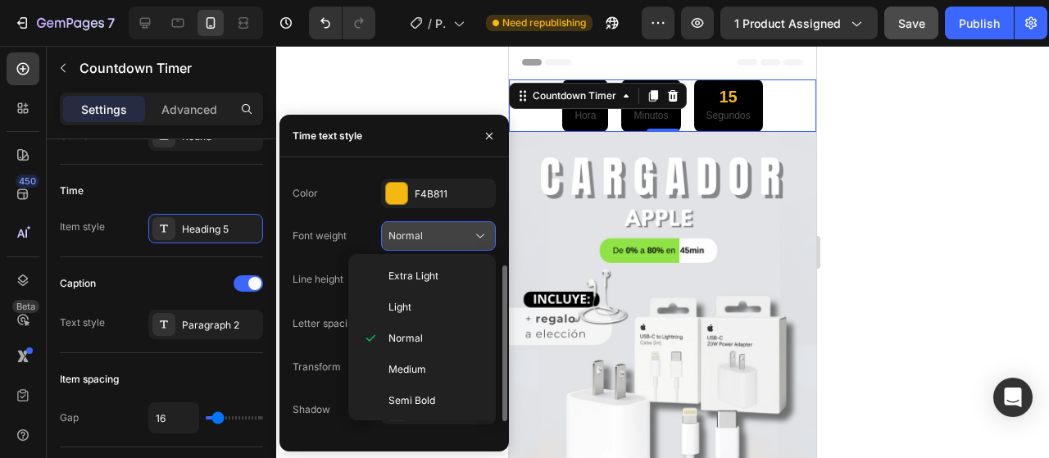
click at [453, 238] on div "Normal" at bounding box center [430, 236] width 84 height 15
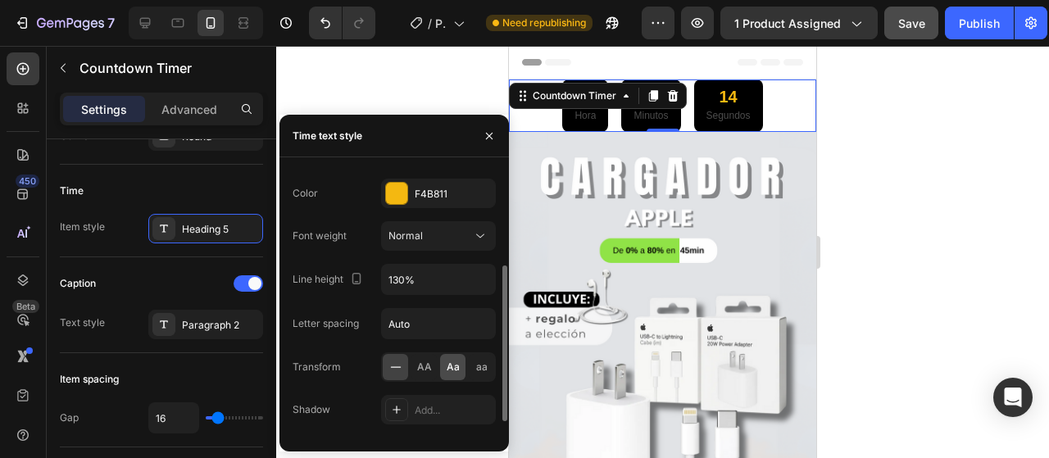
scroll to position [193, 0]
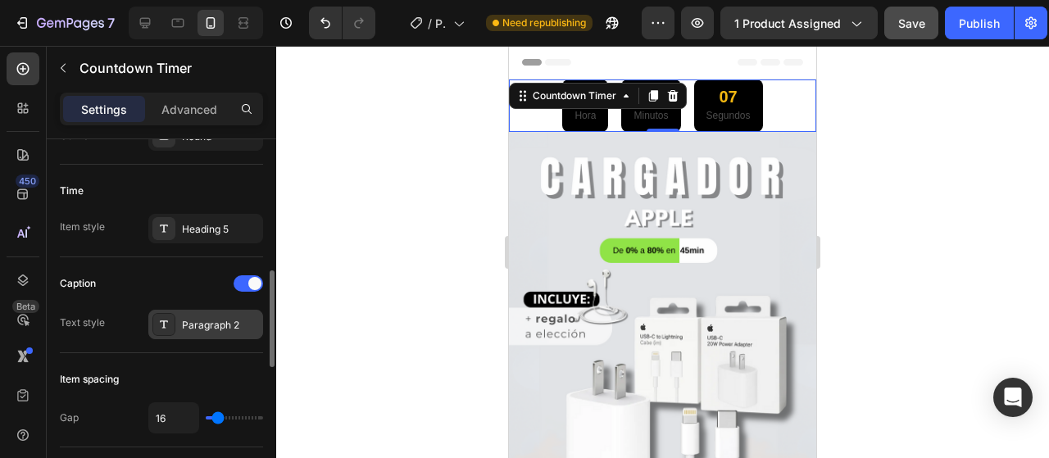
click at [217, 320] on div "Paragraph 2" at bounding box center [220, 325] width 77 height 15
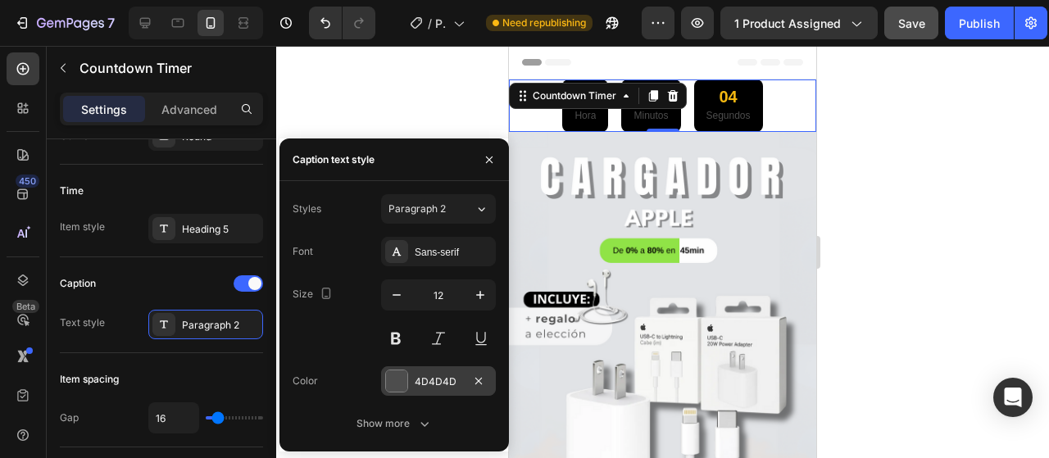
click at [413, 371] on div "4D4D4D" at bounding box center [438, 381] width 115 height 30
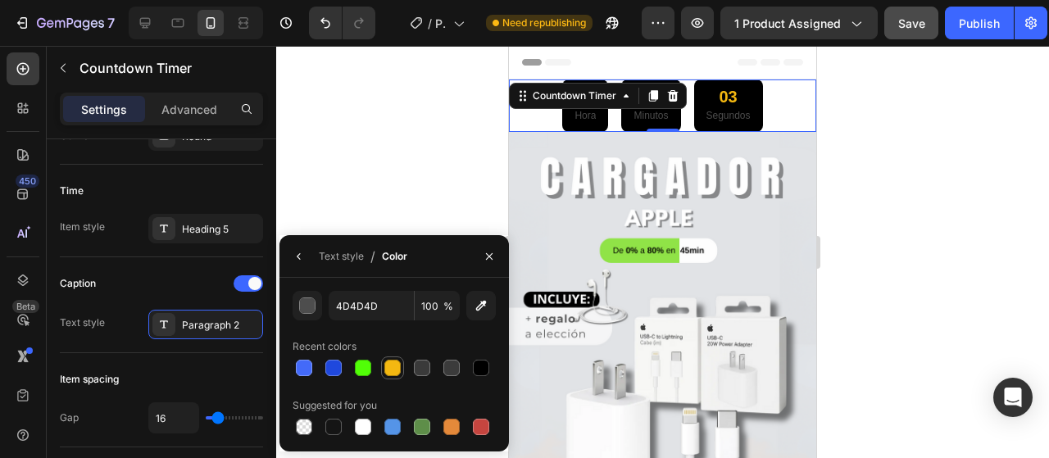
click at [384, 363] on div at bounding box center [393, 368] width 20 height 20
type input "F4B811"
drag, startPoint x: 293, startPoint y: 253, endPoint x: 296, endPoint y: 262, distance: 9.6
click at [293, 255] on icon "button" at bounding box center [299, 256] width 13 height 13
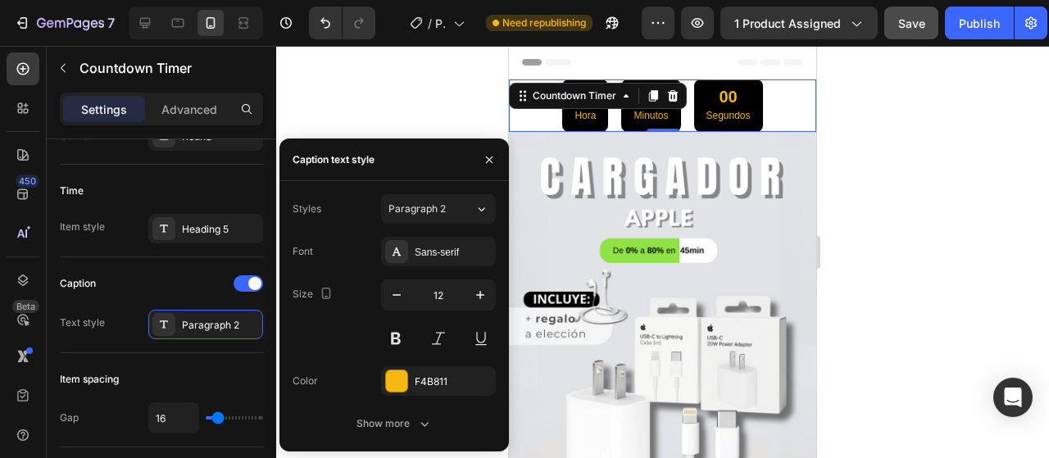
click at [379, 337] on div "Size 12" at bounding box center [394, 316] width 203 height 74
click at [380, 338] on div "Size 12" at bounding box center [394, 316] width 203 height 74
click at [387, 338] on button at bounding box center [396, 339] width 30 height 30
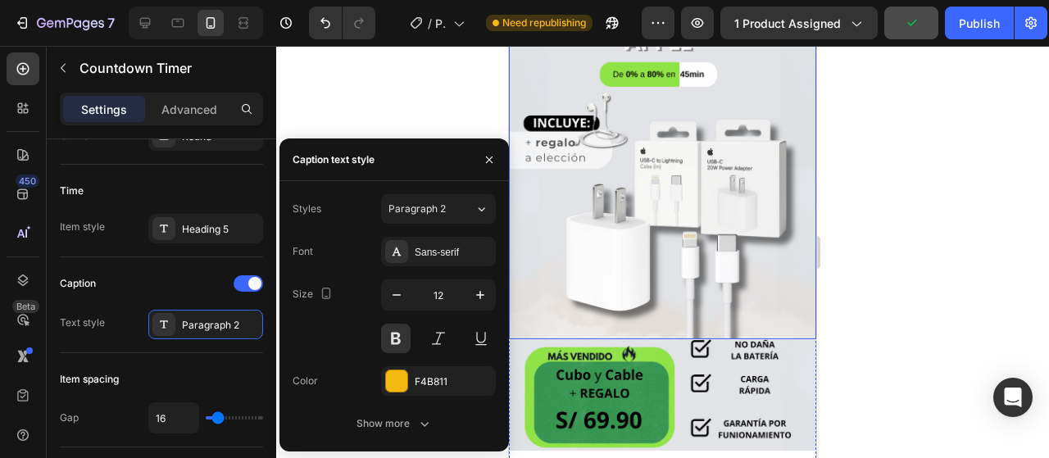
scroll to position [82, 0]
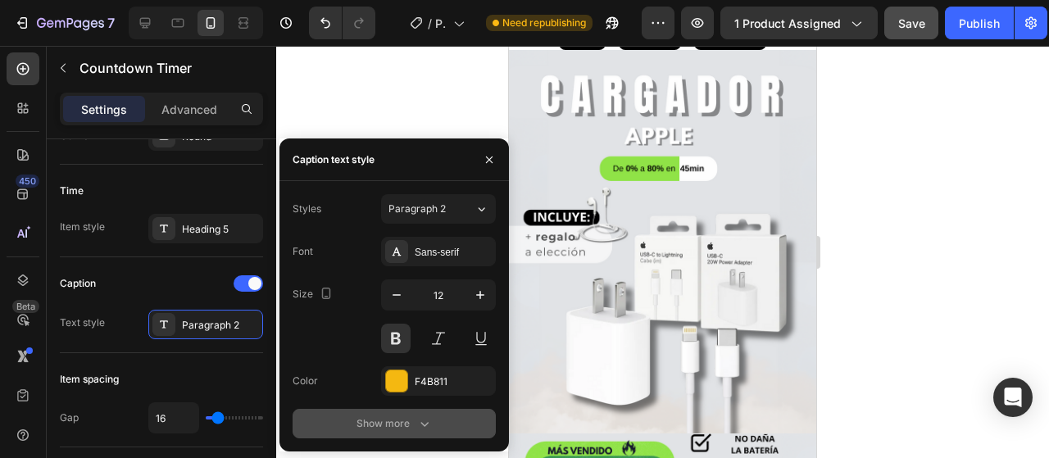
click at [422, 410] on button "Show more" at bounding box center [394, 424] width 203 height 30
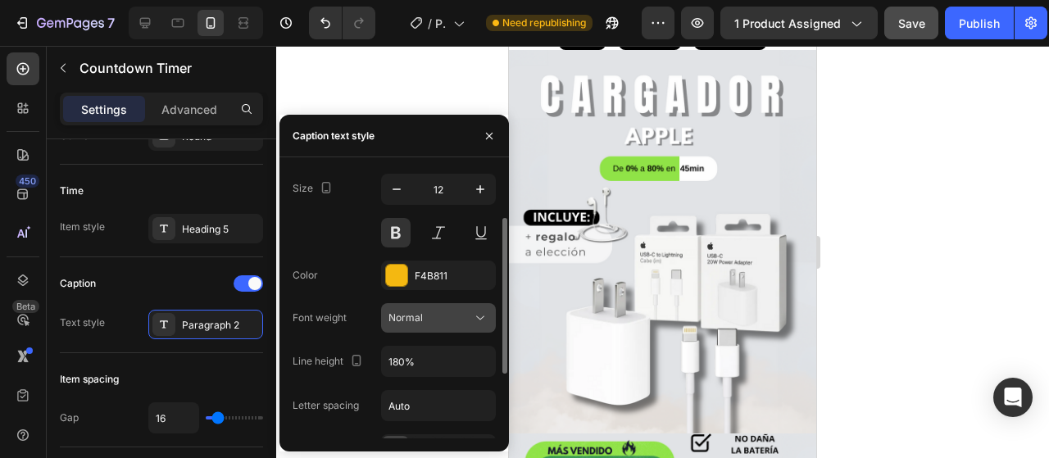
click at [455, 324] on div "Normal" at bounding box center [430, 318] width 84 height 15
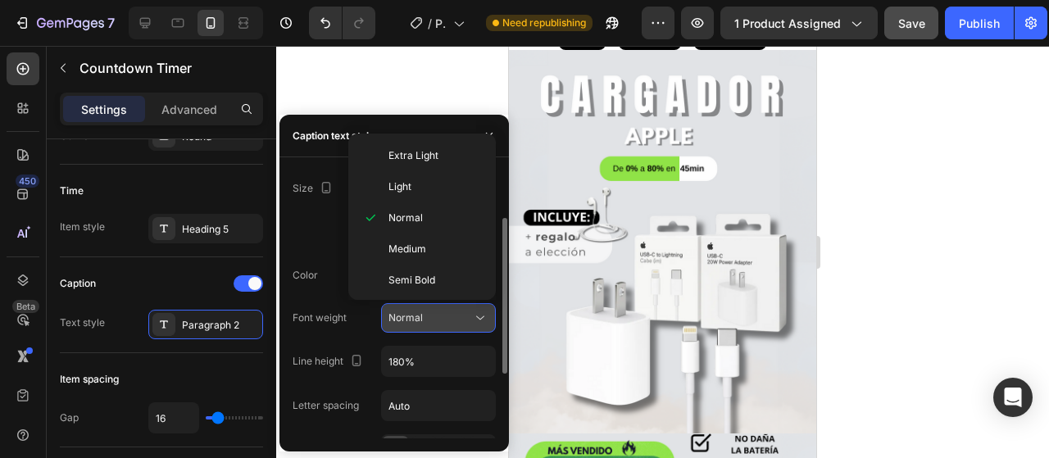
click at [456, 320] on div "Normal" at bounding box center [430, 318] width 84 height 15
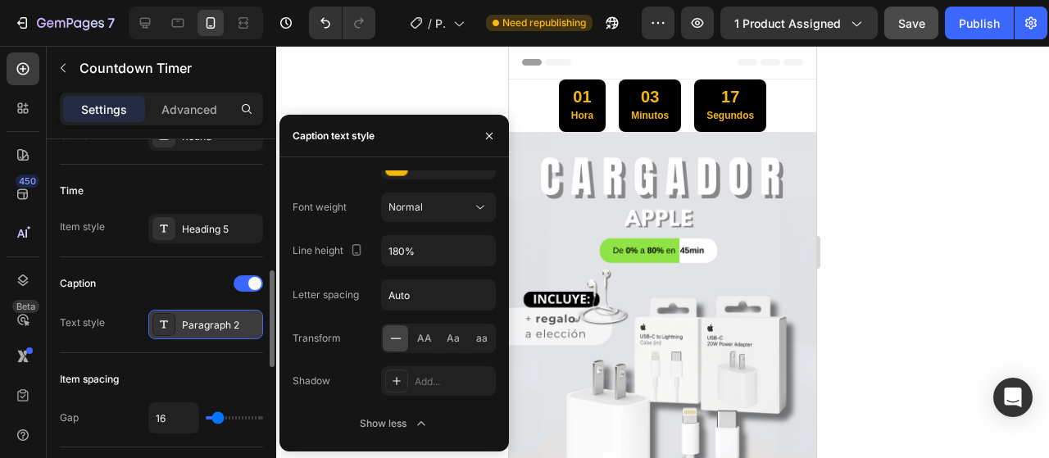
scroll to position [574, 0]
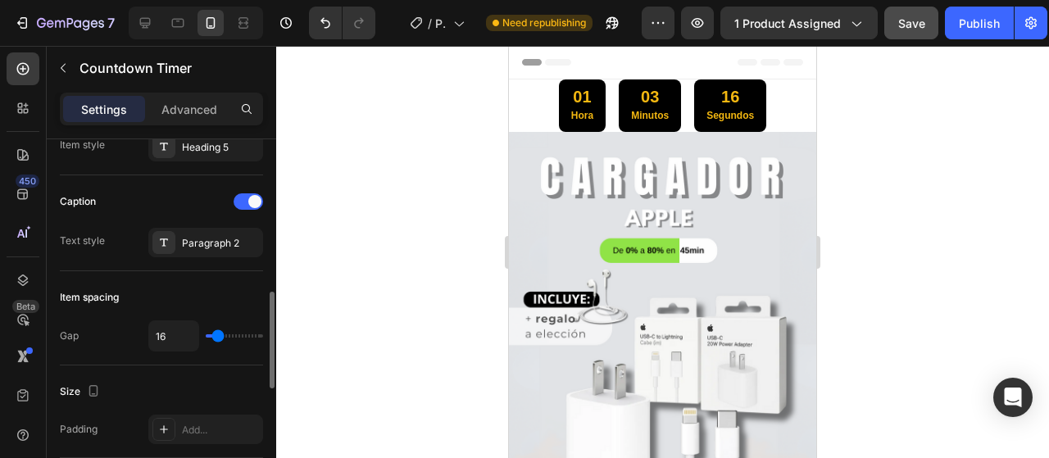
click at [226, 341] on div "16" at bounding box center [205, 335] width 115 height 31
type input "29"
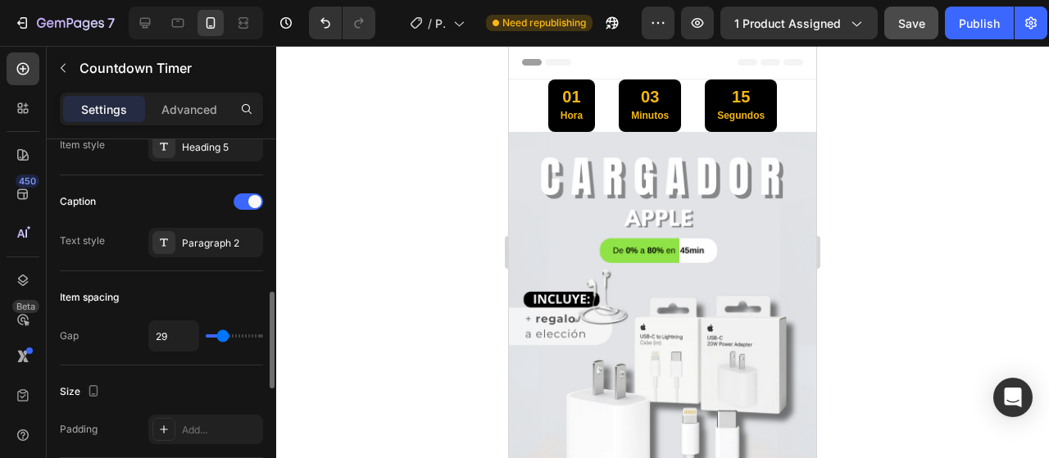
type input "31"
type input "33"
type input "38"
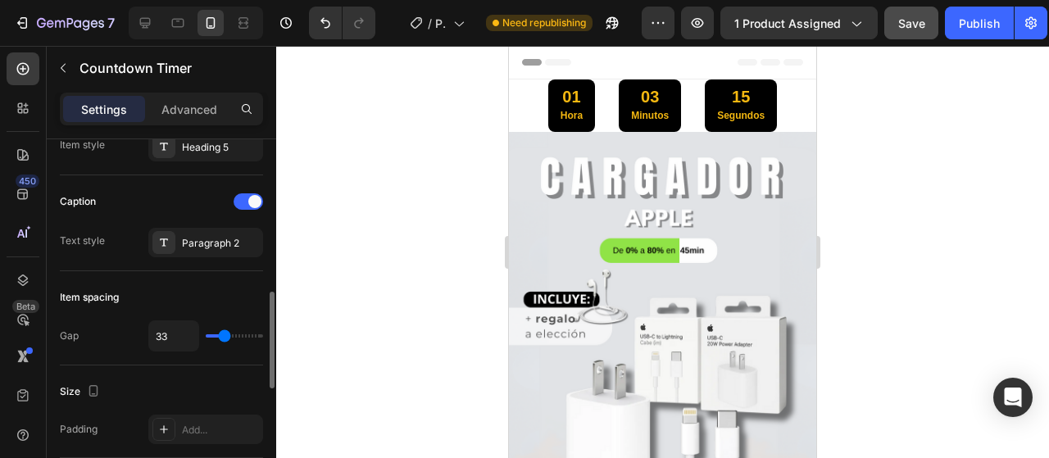
type input "38"
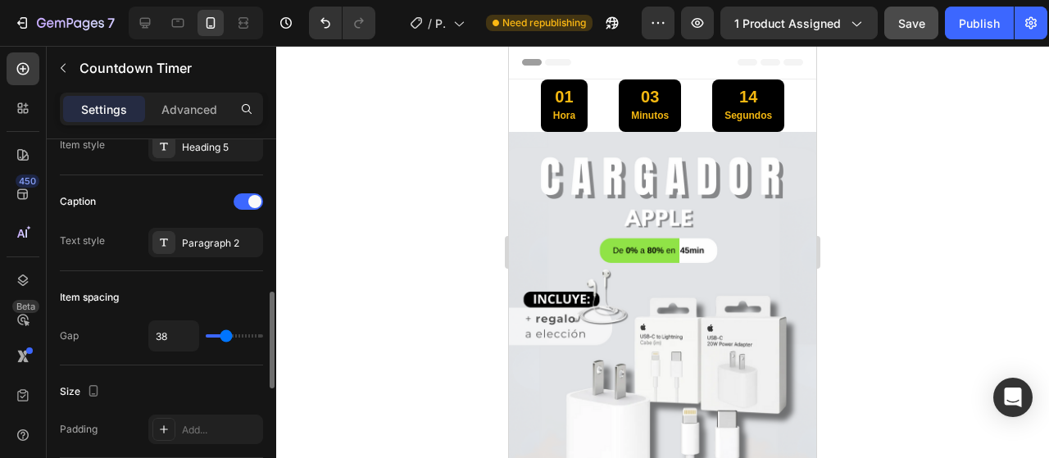
type input "42"
type input "47"
type input "51"
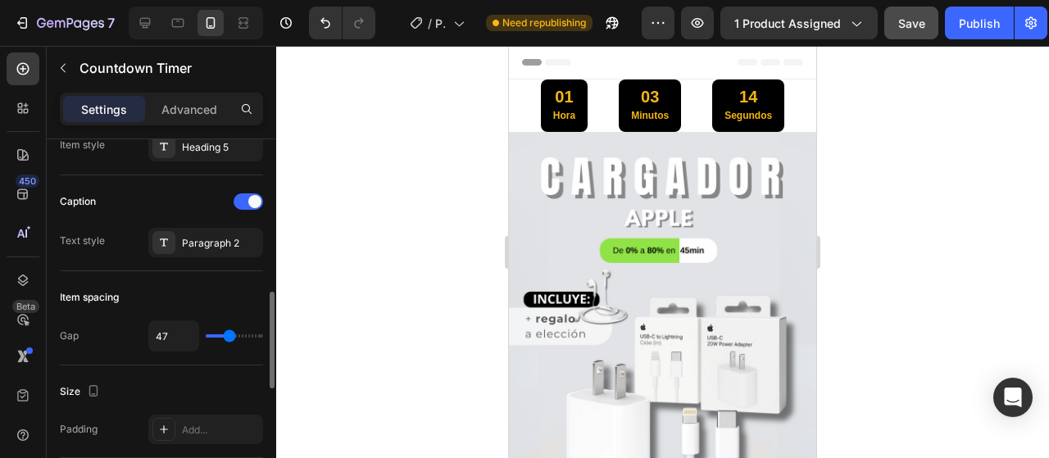
type input "51"
type input "60"
type input "64"
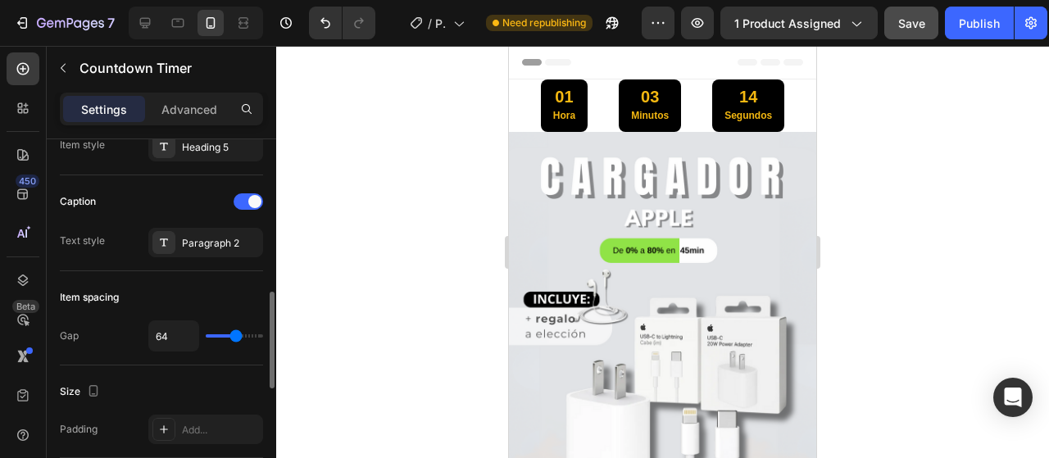
type input "71"
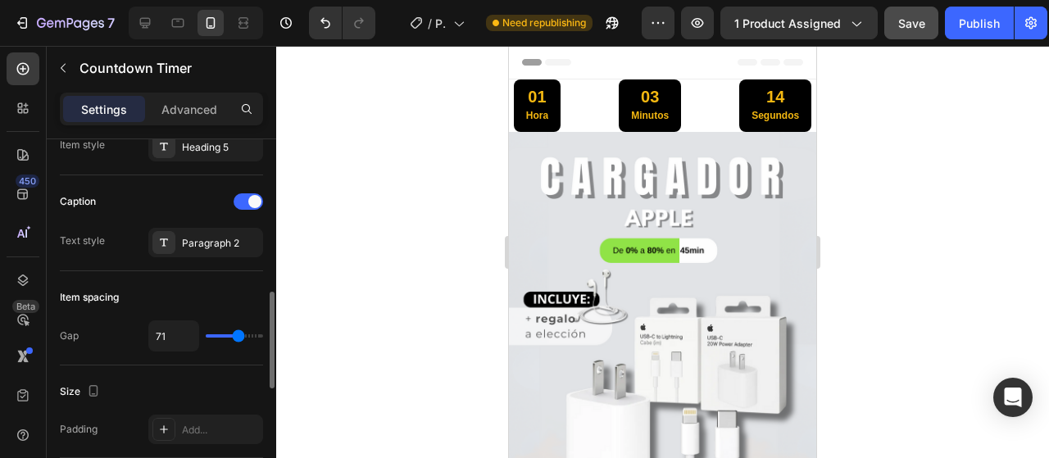
type input "69"
type input "64"
type input "60"
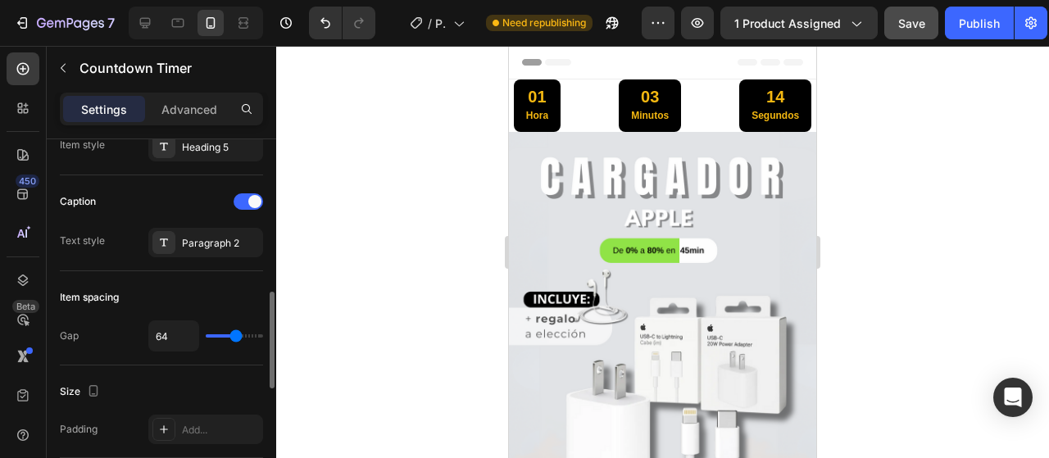
type input "60"
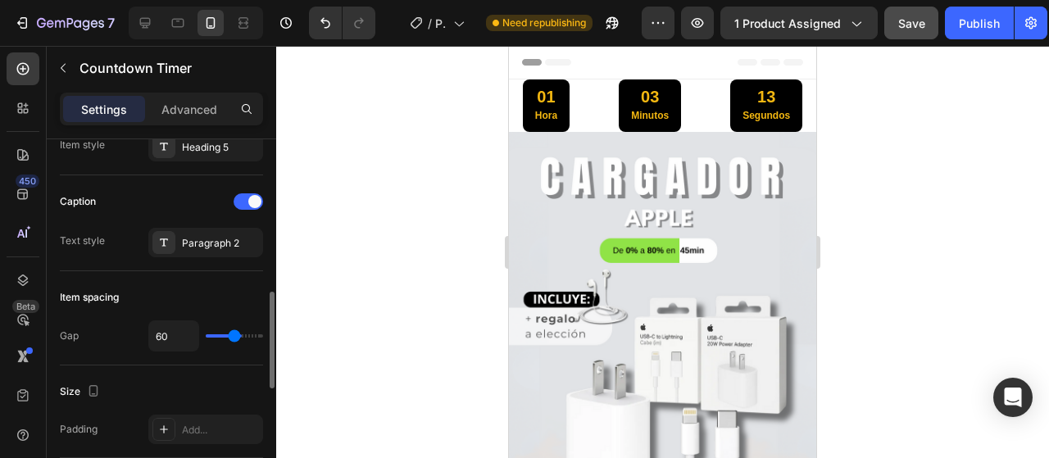
type input "56"
type input "58"
type input "62"
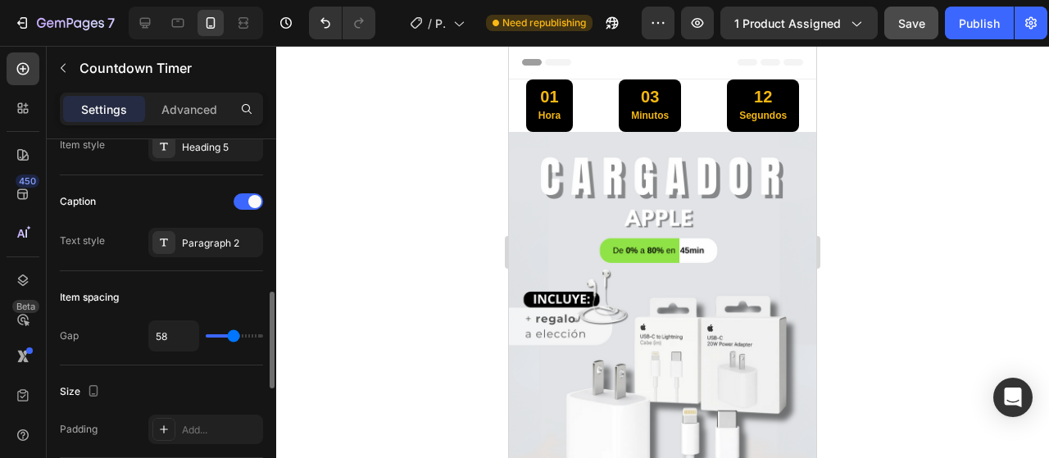
type input "62"
type input "73"
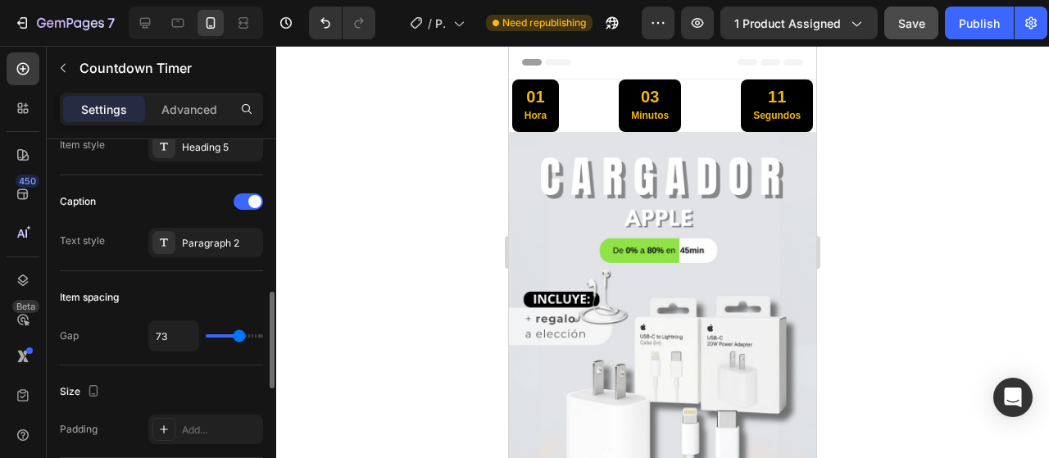
type input "71"
type input "69"
type input "64"
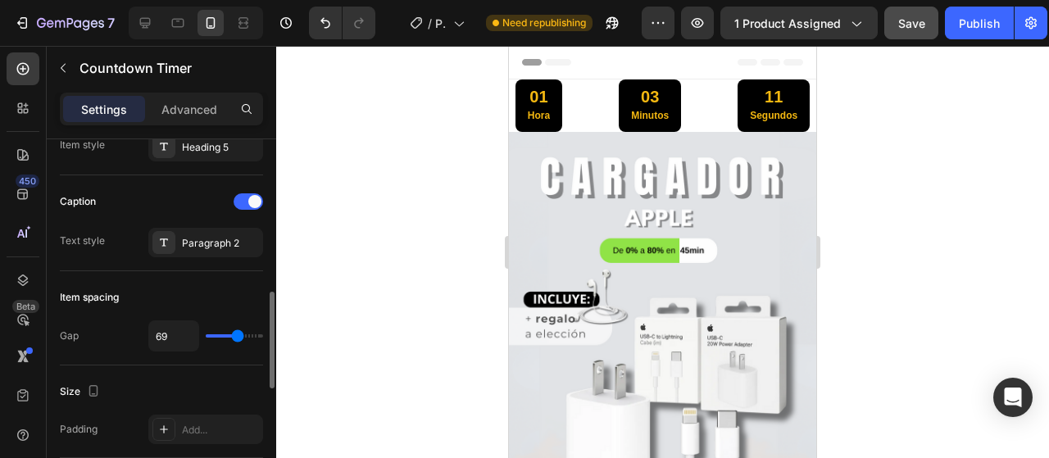
type input "64"
type input "60"
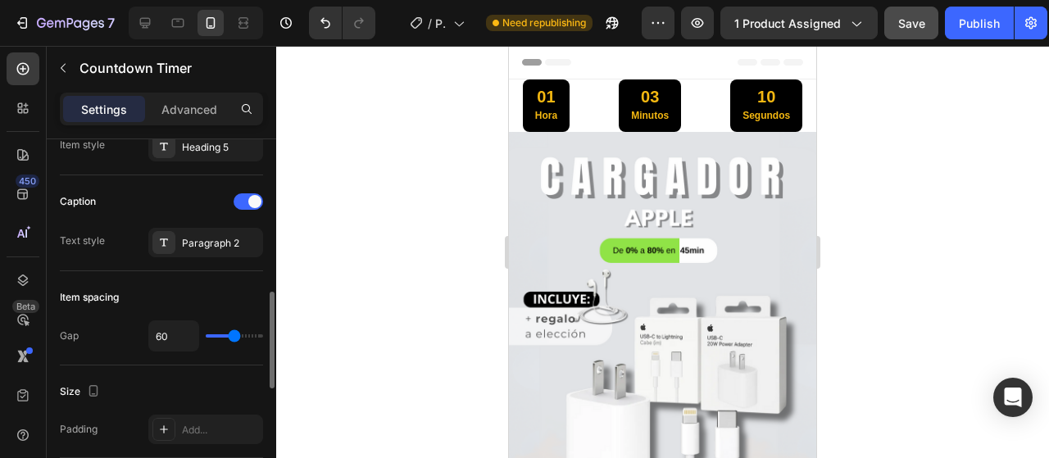
type input "62"
type input "67"
type input "82"
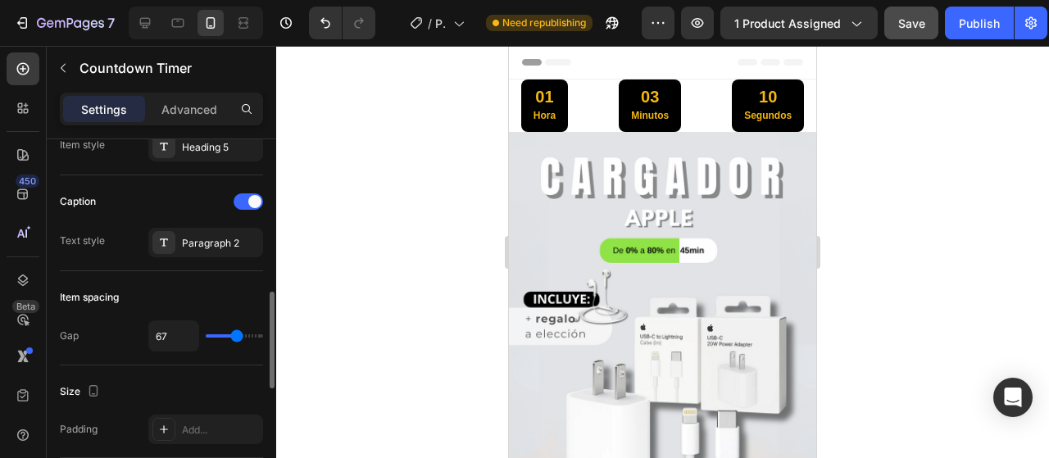
type input "82"
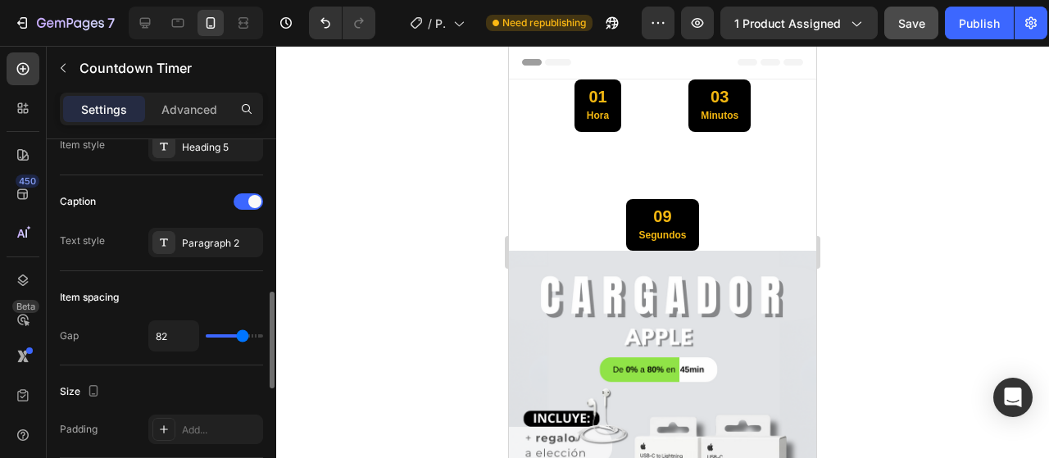
type input "80"
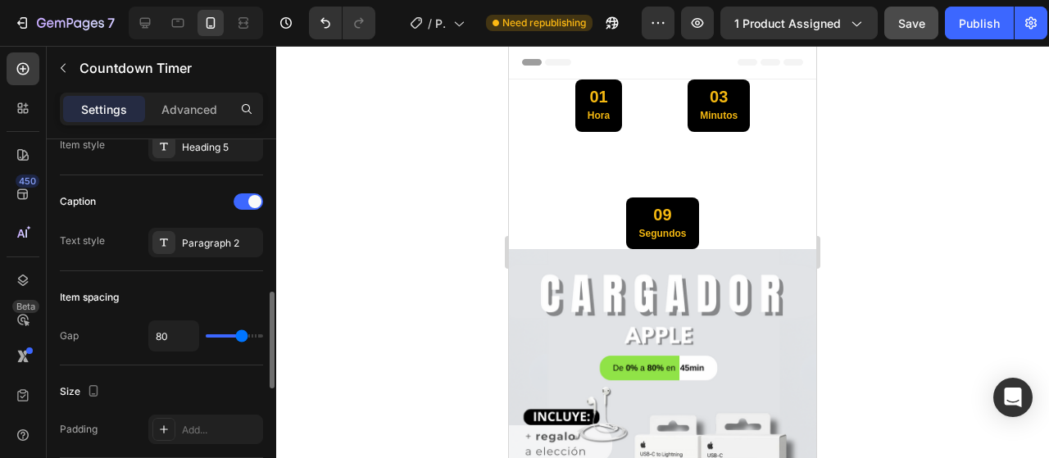
type input "76"
type input "71"
type input "60"
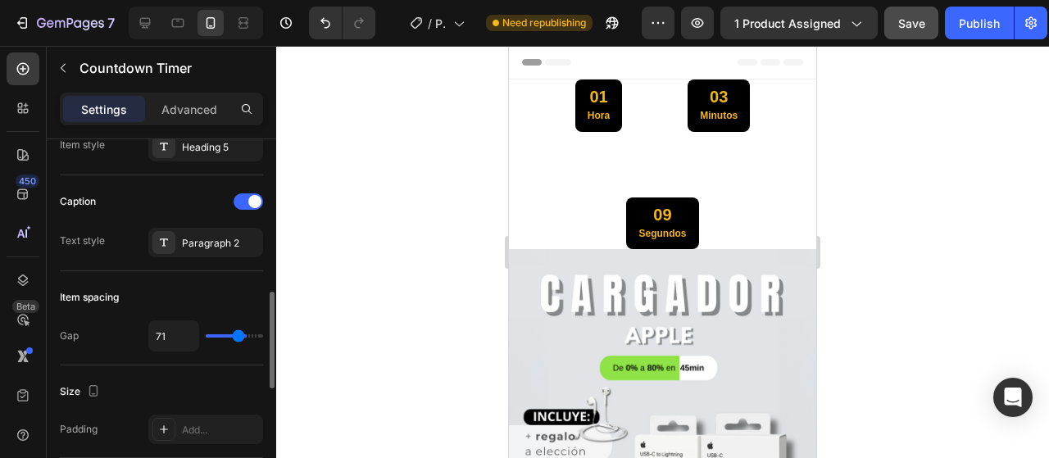
type input "60"
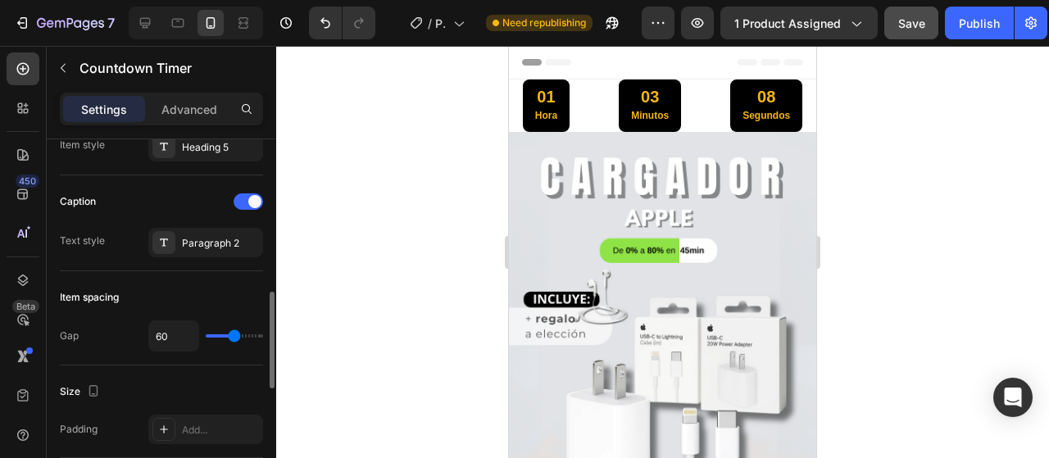
type input "62"
type input "69"
type input "73"
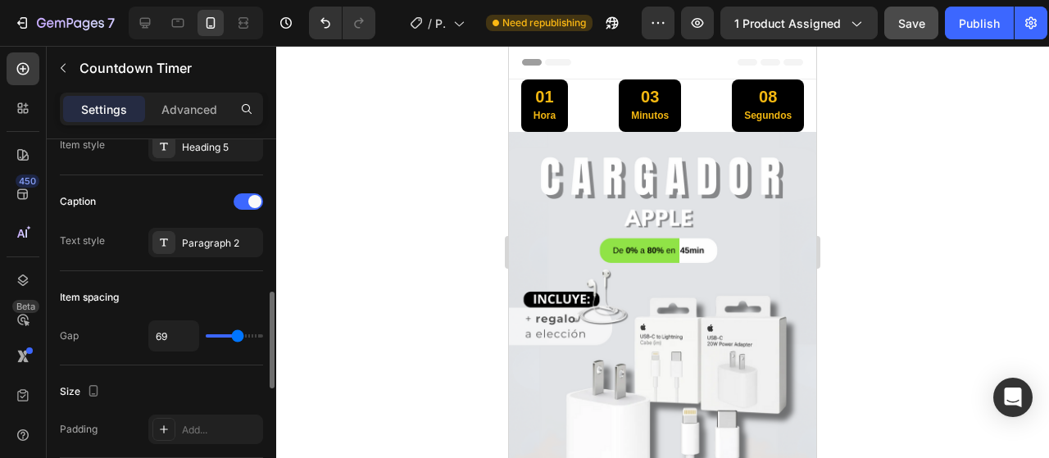
type input "73"
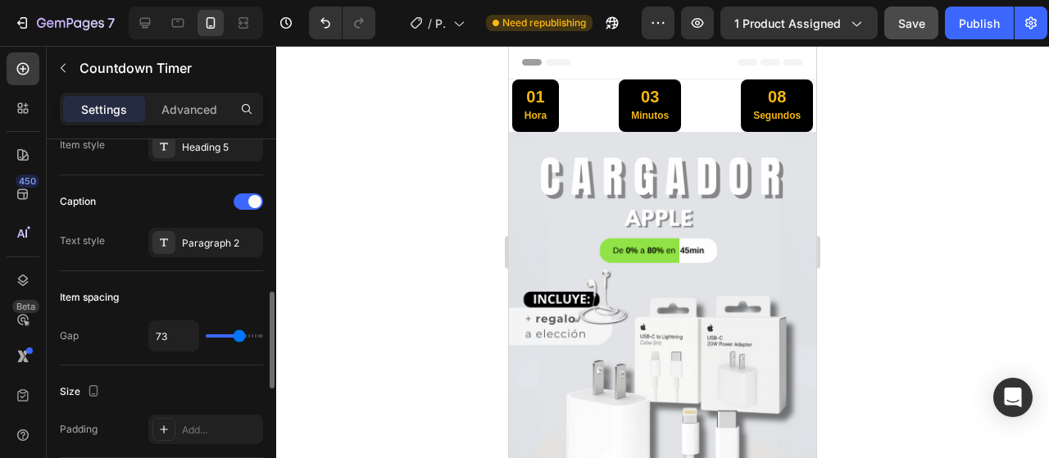
type input "78"
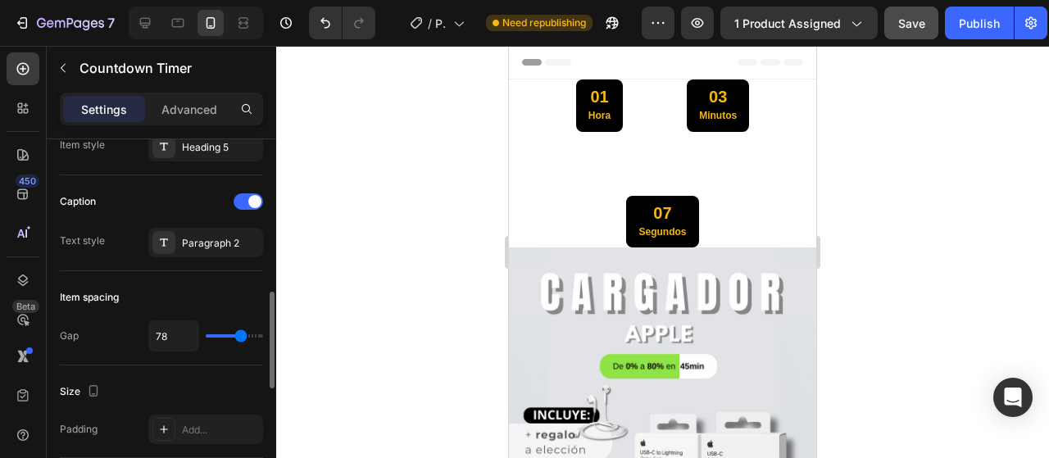
type input "76"
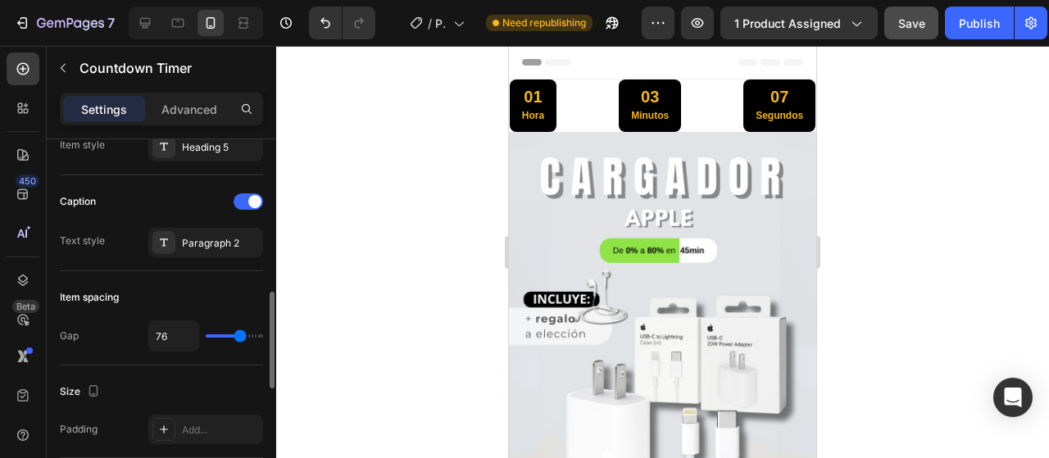
type input "71"
type input "67"
type input "62"
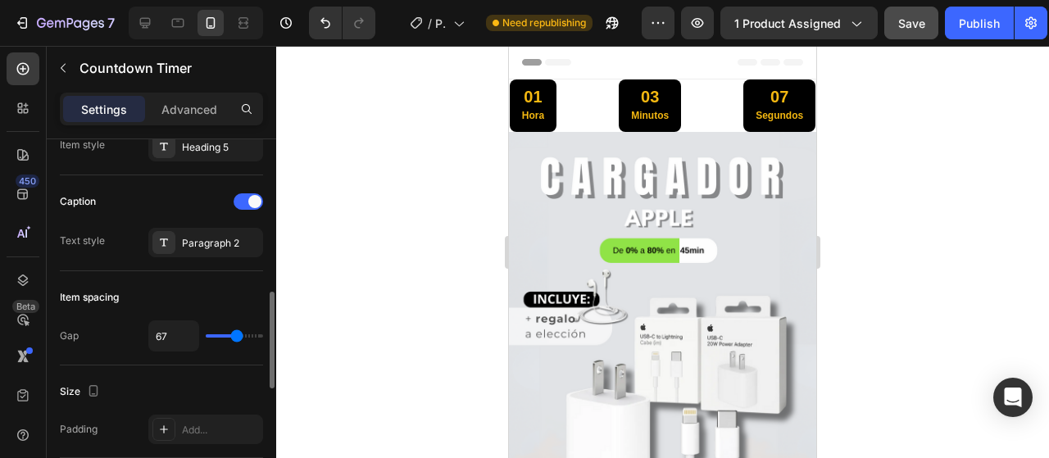
type input "62"
type input "60"
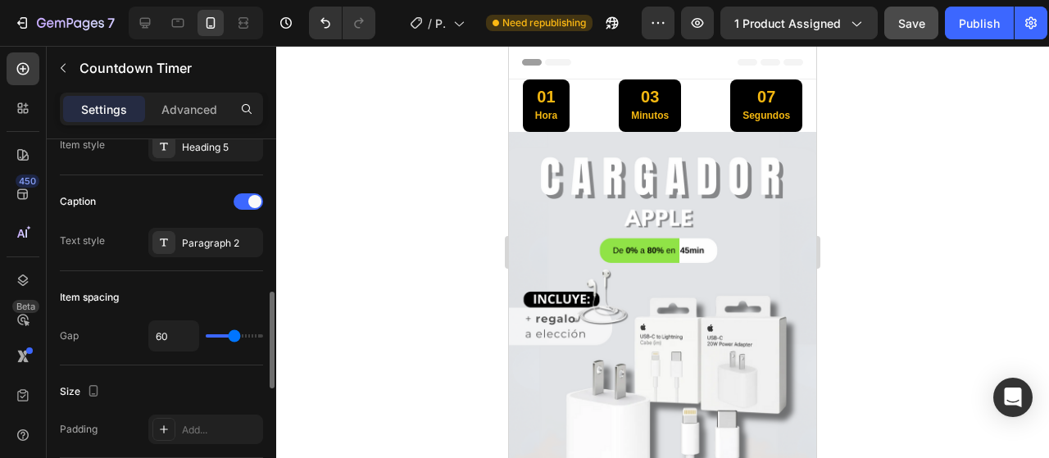
type input "58"
drag, startPoint x: 222, startPoint y: 338, endPoint x: 234, endPoint y: 357, distance: 22.1
type input "58"
click at [234, 338] on input "range" at bounding box center [234, 335] width 57 height 3
click at [174, 331] on input "58" at bounding box center [173, 336] width 49 height 30
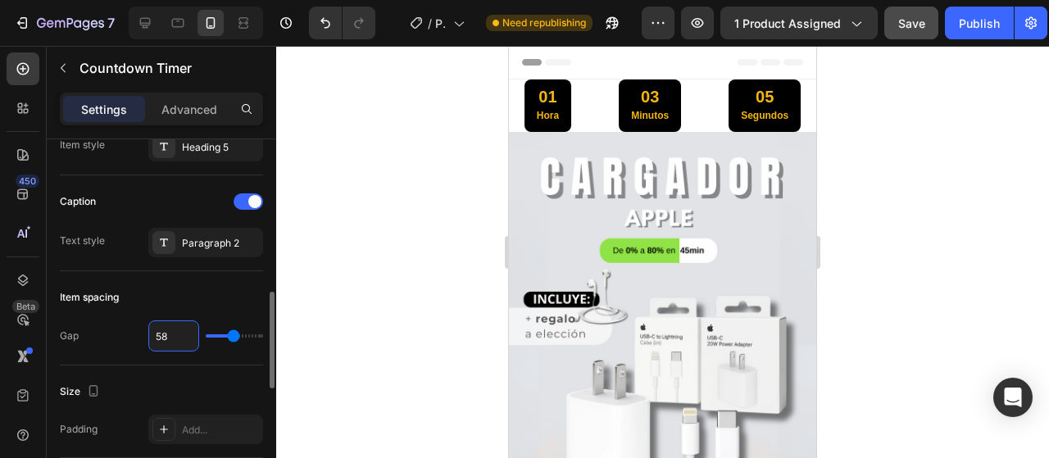
click at [174, 331] on input "58" at bounding box center [173, 336] width 49 height 30
type input "59"
type input "60"
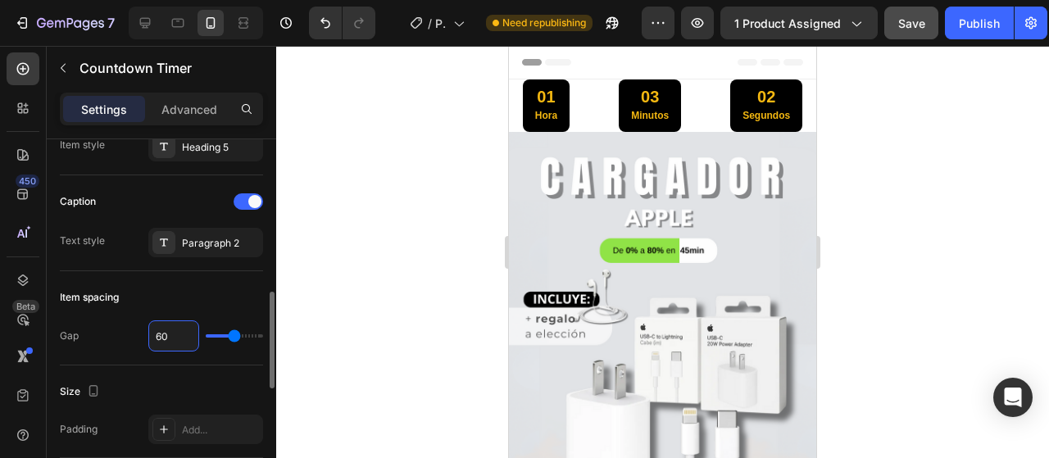
type input "61"
type input "62"
type input "63"
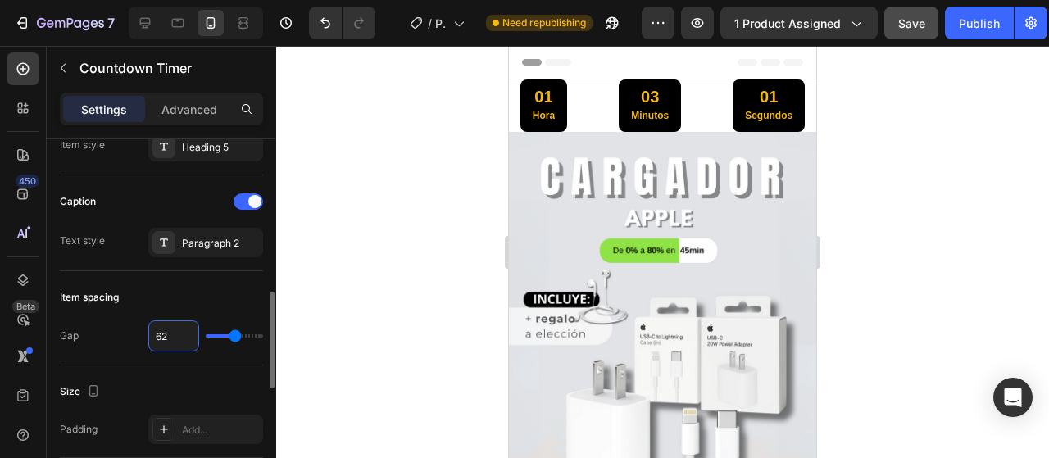
type input "63"
type input "64"
type input "65"
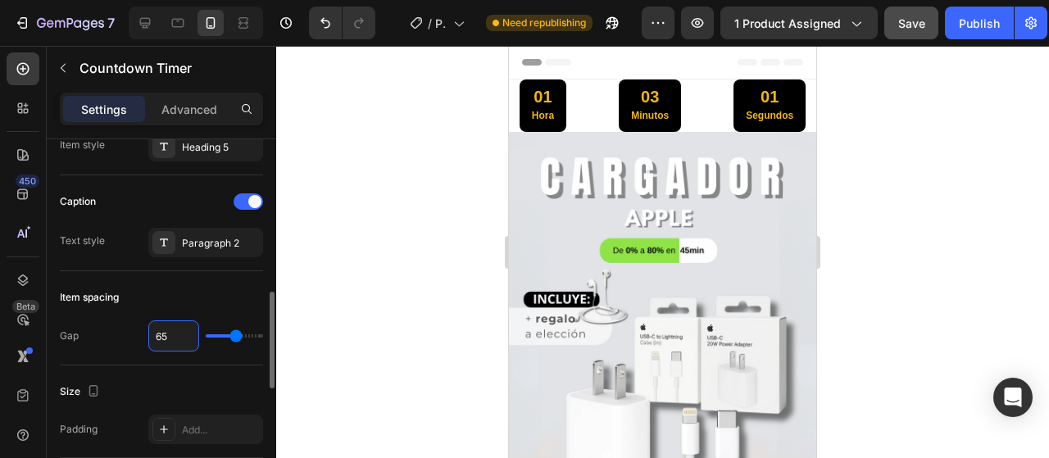
type input "66"
type input "67"
type input "68"
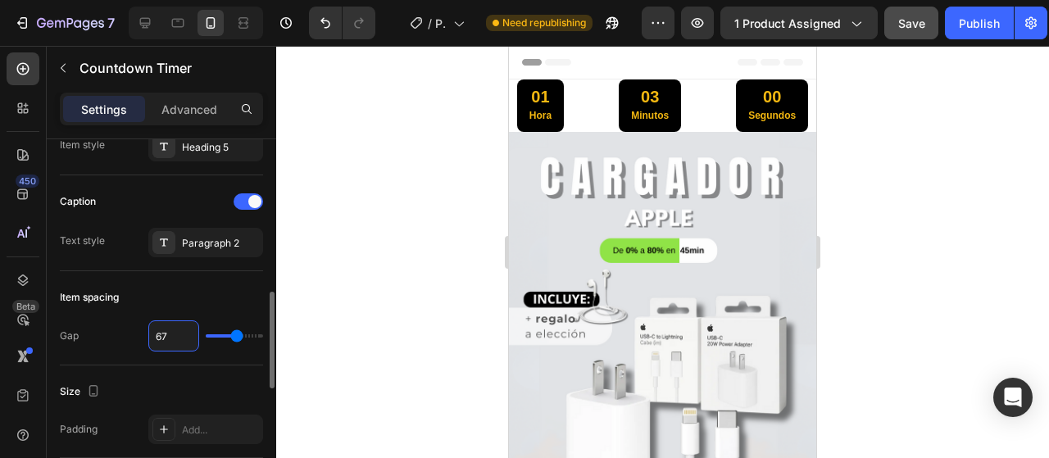
type input "68"
type input "69"
type input "70"
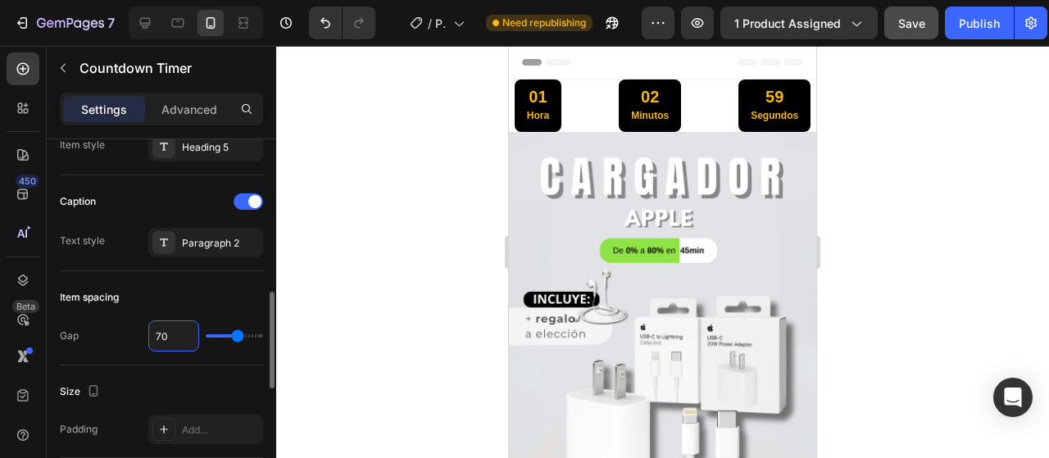
type input "69"
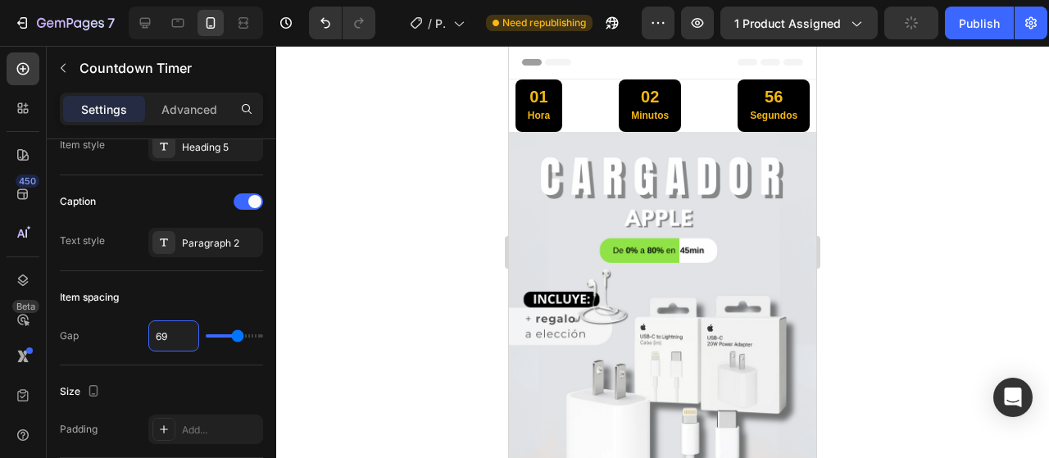
click at [542, 88] on div "01" at bounding box center [539, 96] width 22 height 21
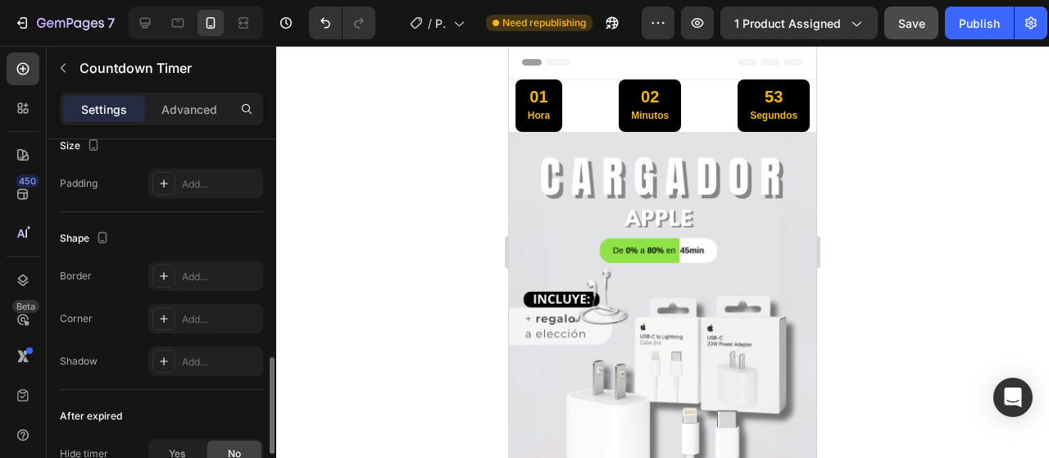
scroll to position [983, 0]
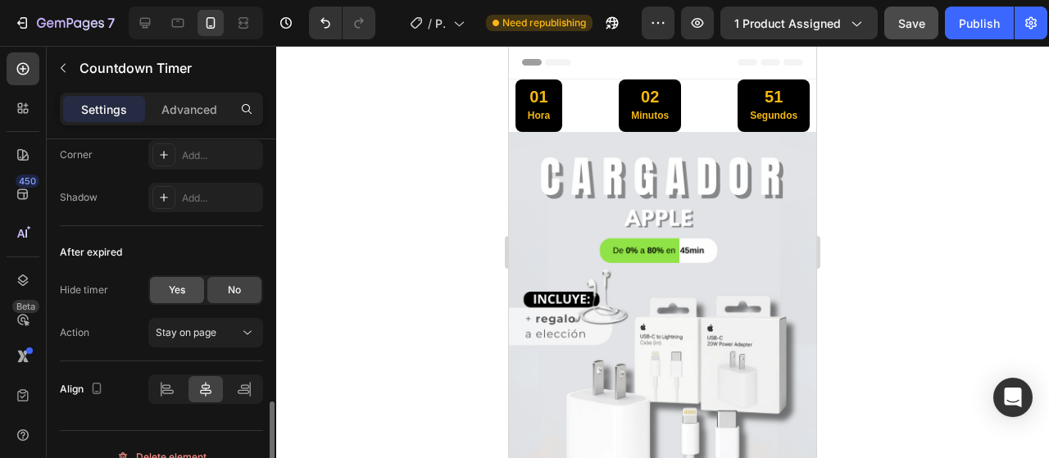
click at [179, 296] on span "Yes" at bounding box center [177, 290] width 16 height 15
click at [221, 298] on div "No" at bounding box center [234, 290] width 54 height 26
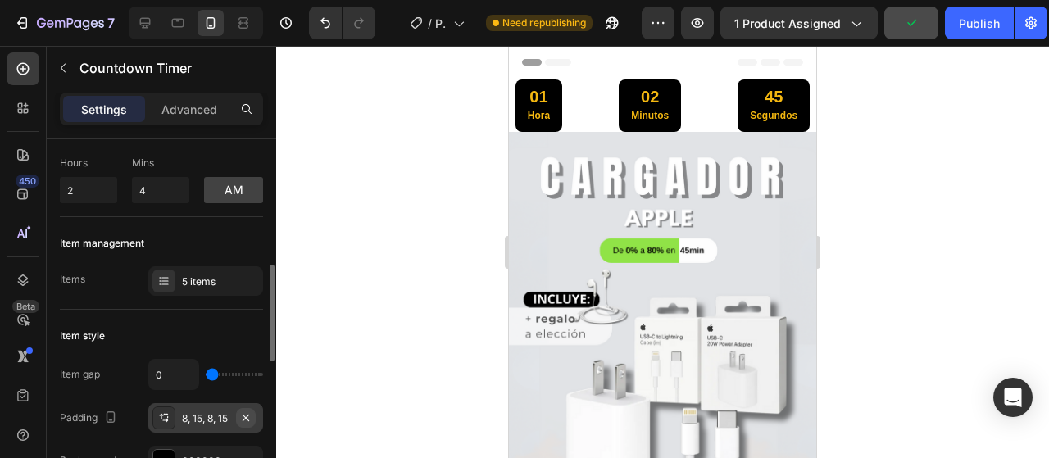
scroll to position [246, 0]
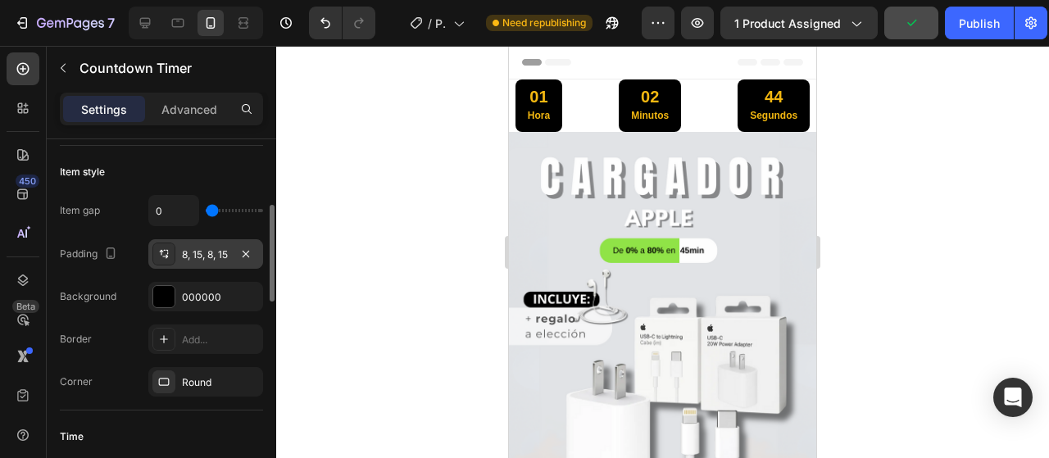
click at [225, 254] on div "8, 15, 8, 15" at bounding box center [206, 255] width 48 height 15
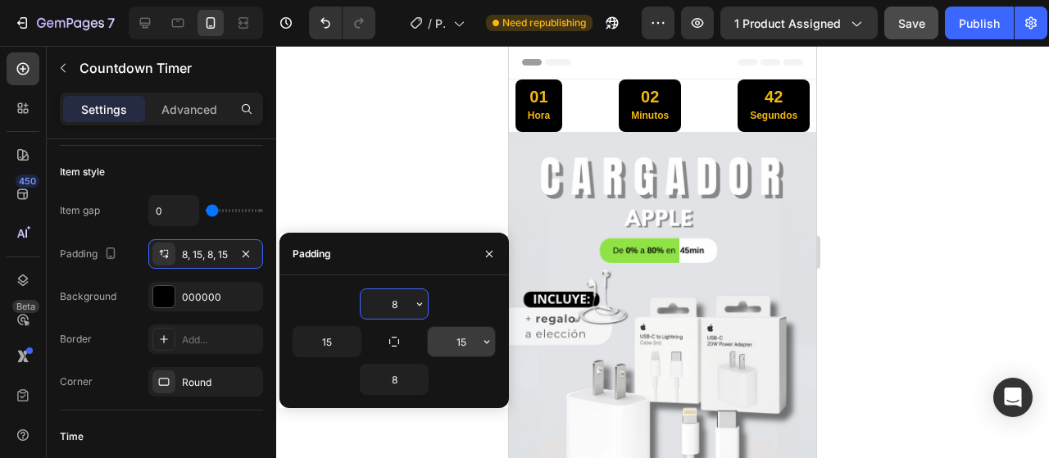
click at [476, 338] on input "15" at bounding box center [461, 342] width 67 height 30
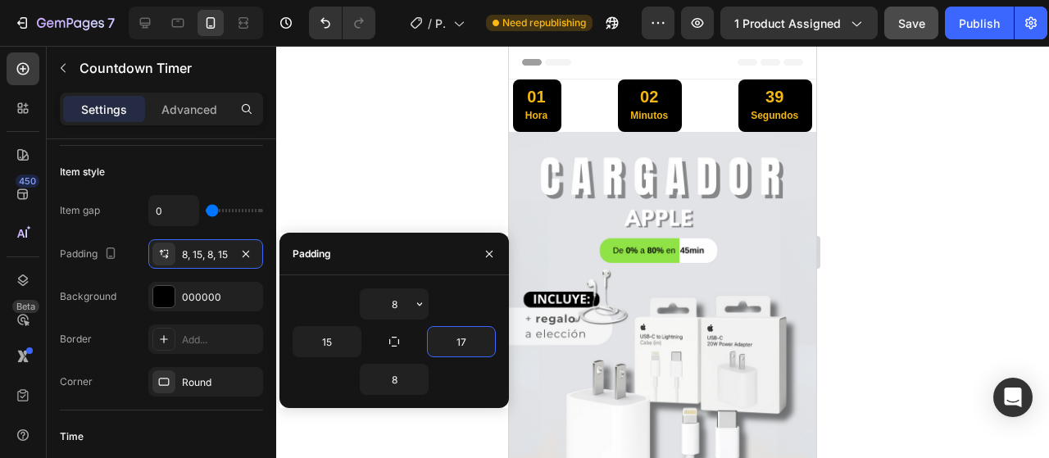
type input "18"
click at [337, 343] on input "15" at bounding box center [326, 342] width 67 height 30
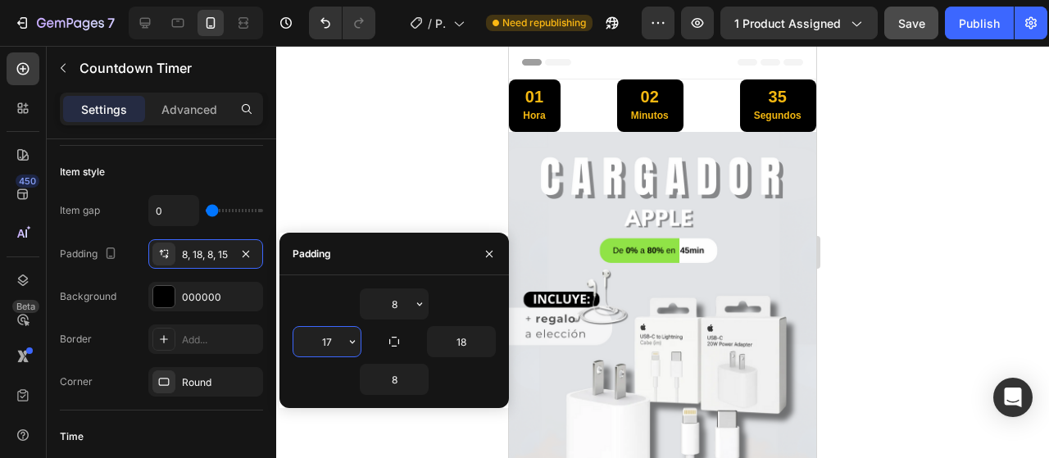
type input "18"
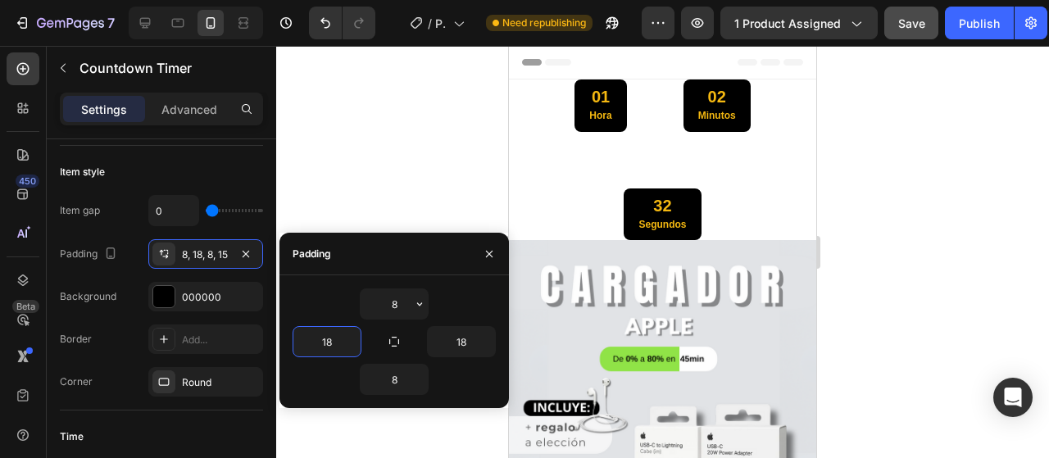
click at [597, 115] on p "Hora" at bounding box center [600, 116] width 22 height 18
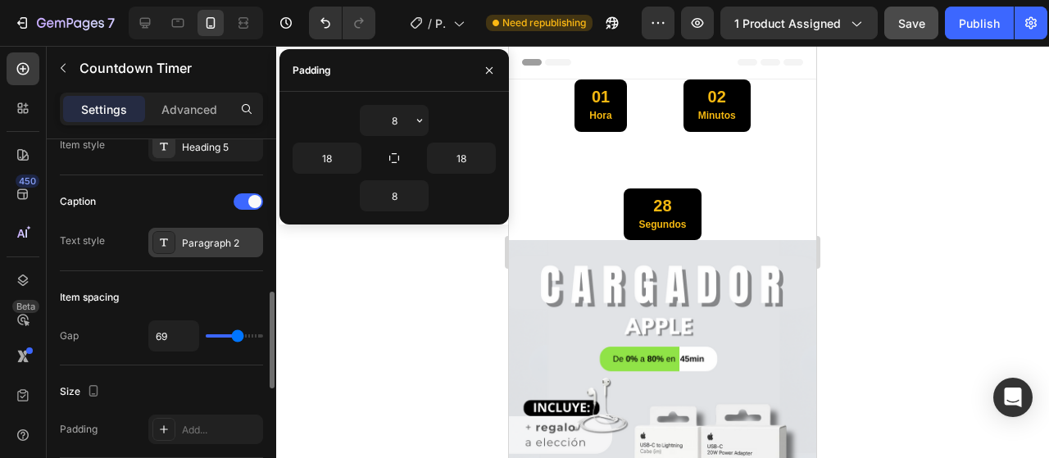
scroll to position [656, 0]
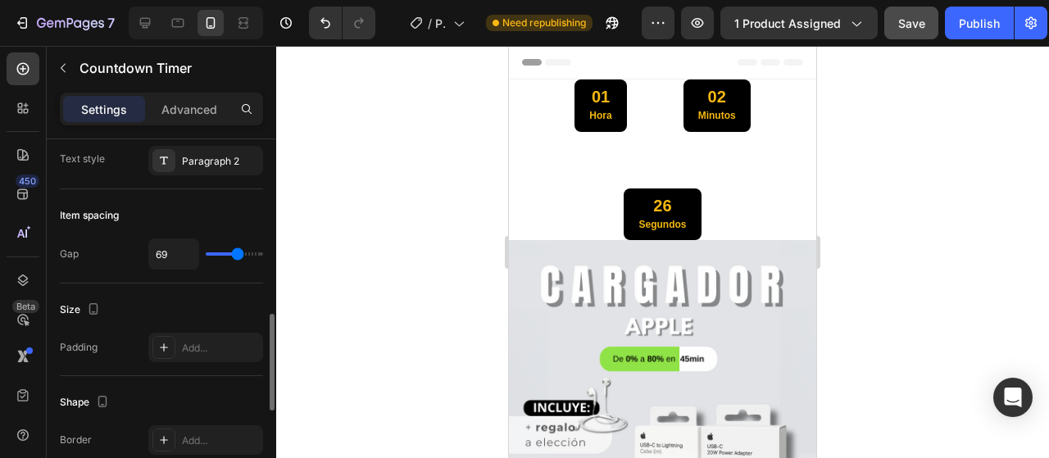
click at [229, 258] on div "69" at bounding box center [205, 253] width 115 height 31
click at [225, 256] on div "69" at bounding box center [205, 253] width 115 height 31
type input "67"
type input "62"
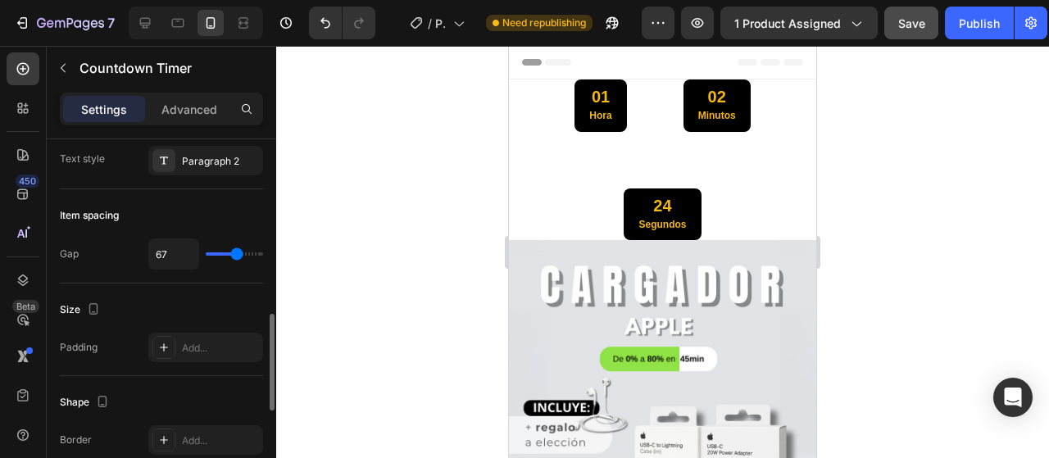
type input "62"
type input "53"
type input "49"
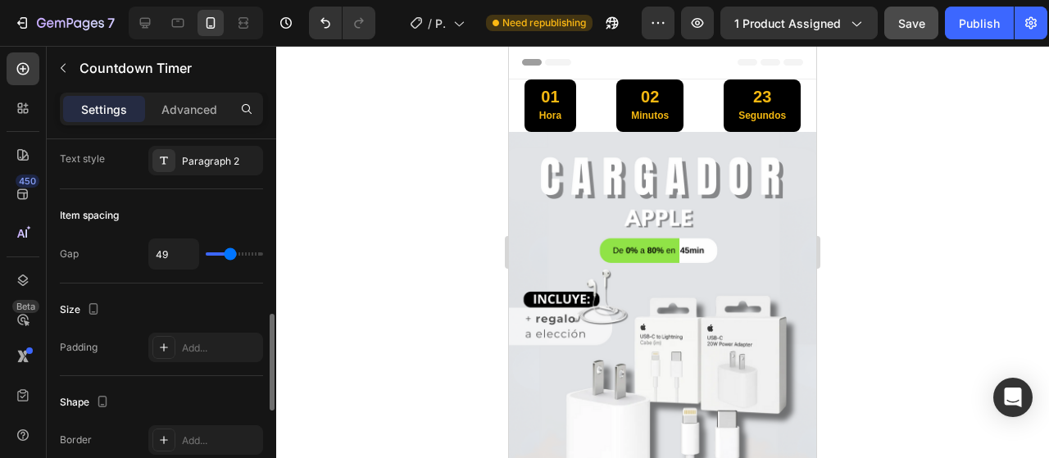
click at [230, 252] on input "range" at bounding box center [234, 253] width 57 height 3
type input "50"
type input "51"
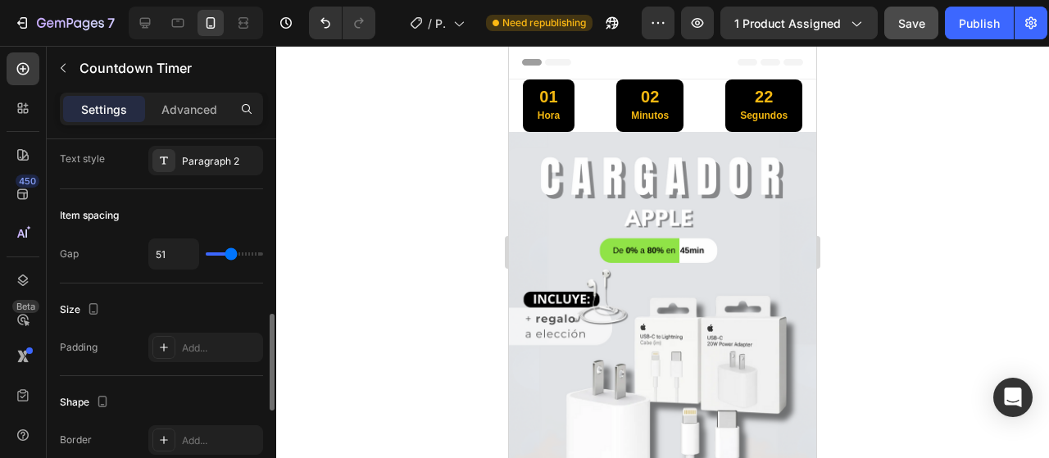
type input "52"
type input "53"
type input "54"
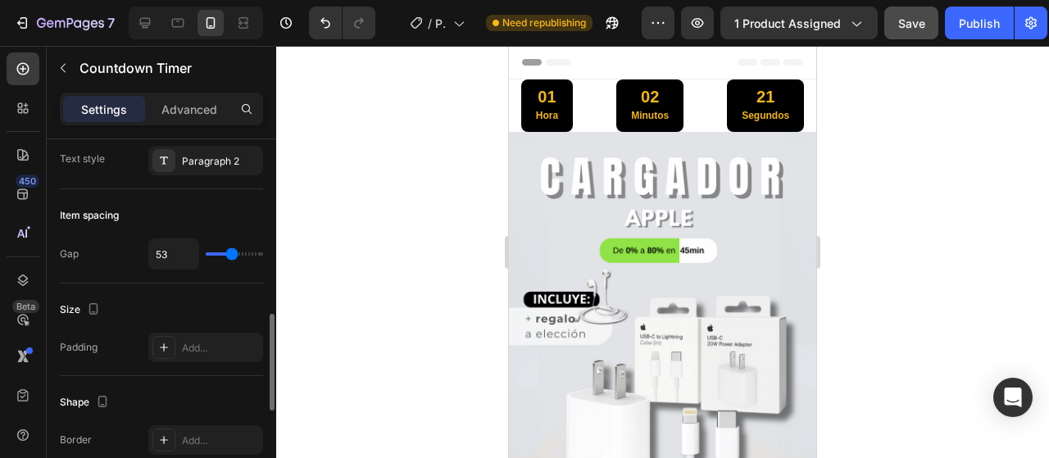
type input "54"
type input "55"
type input "56"
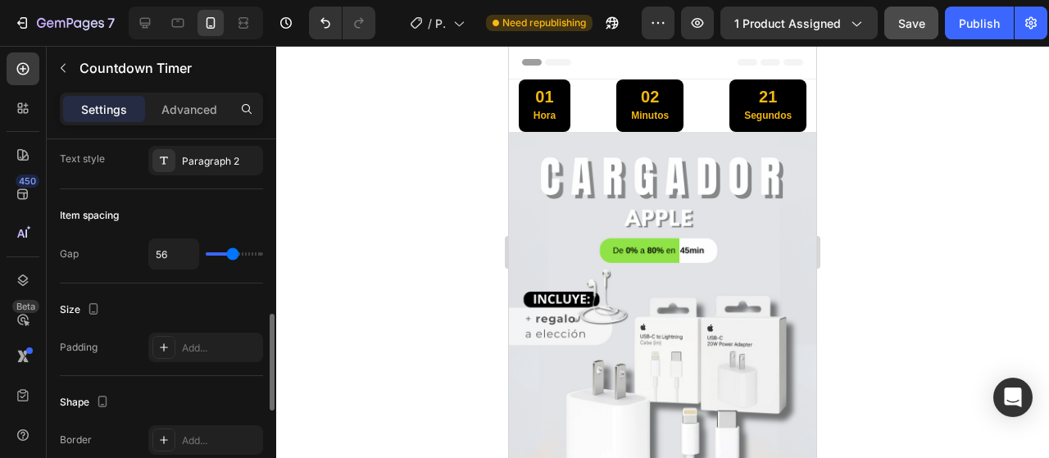
type input "57"
type input "58"
type input "59"
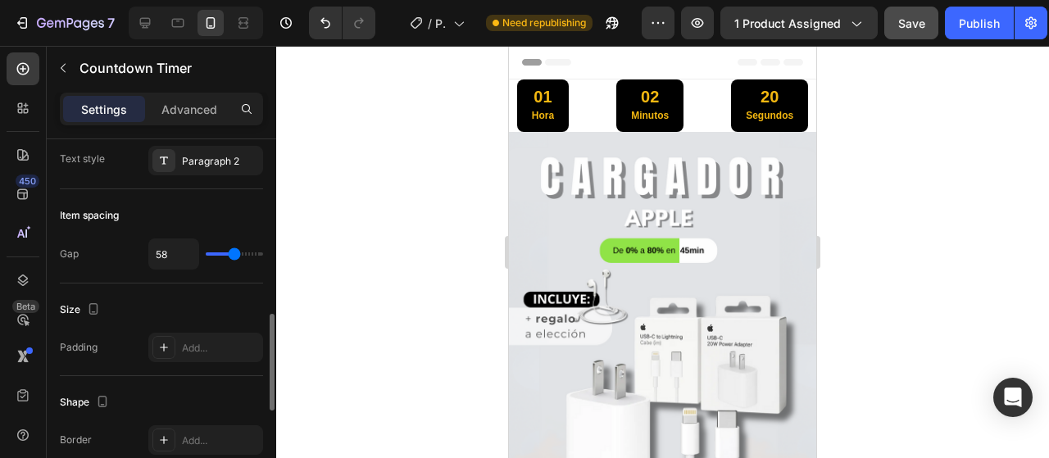
type input "59"
type input "60"
type input "61"
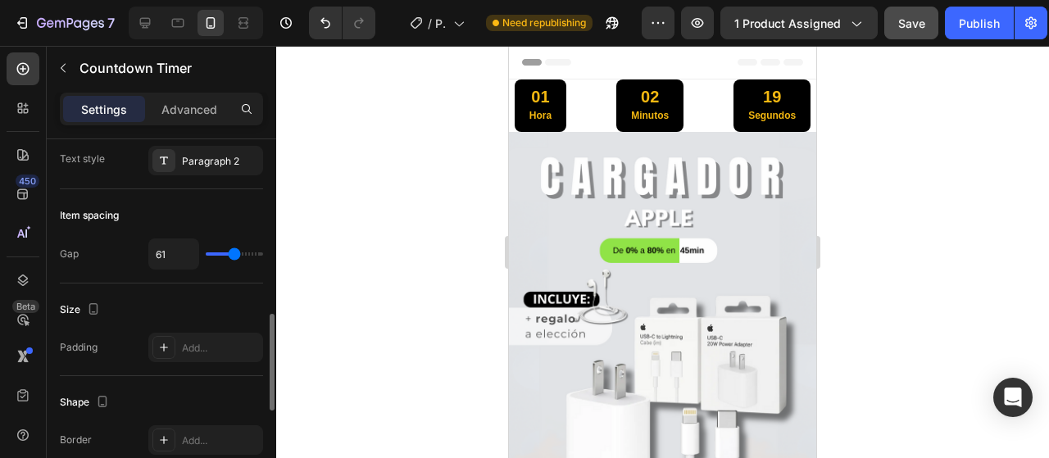
type input "60"
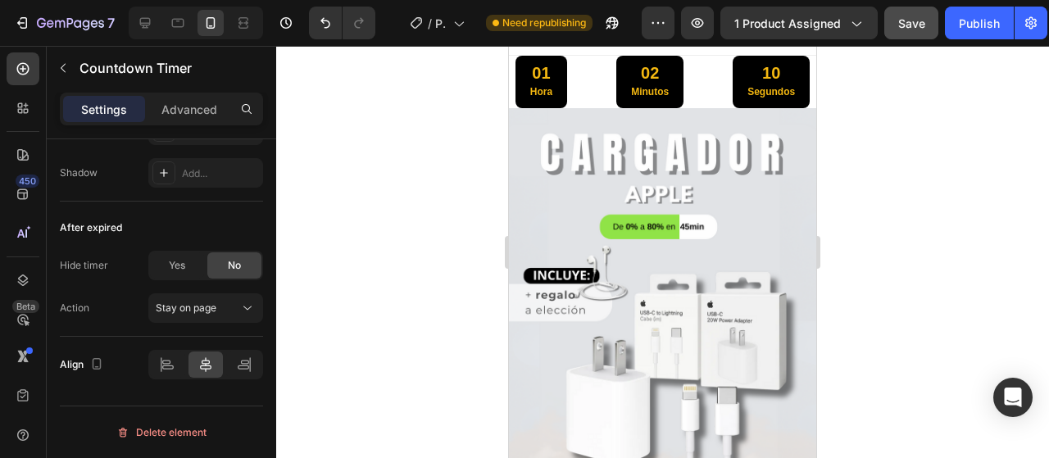
scroll to position [0, 0]
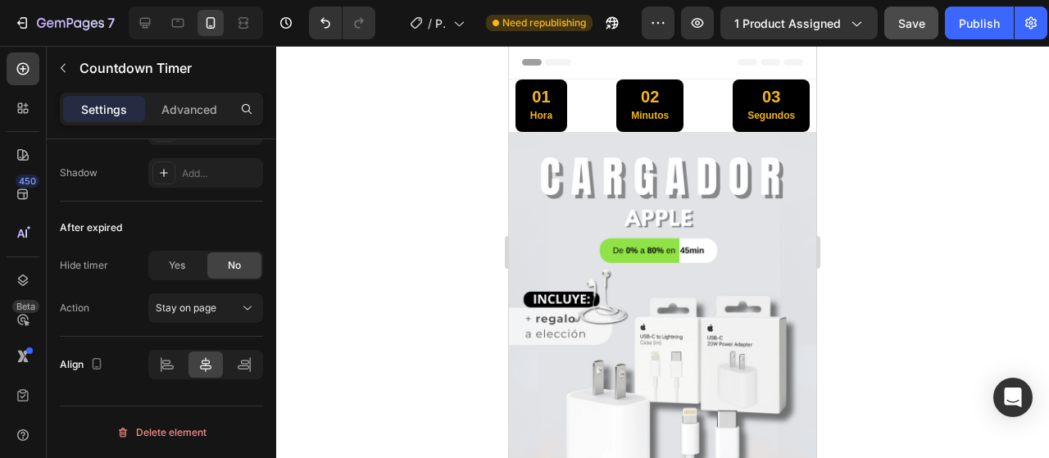
click at [599, 130] on div "01 Hora 02 Minutos 03 Segundos" at bounding box center [663, 105] width 294 height 52
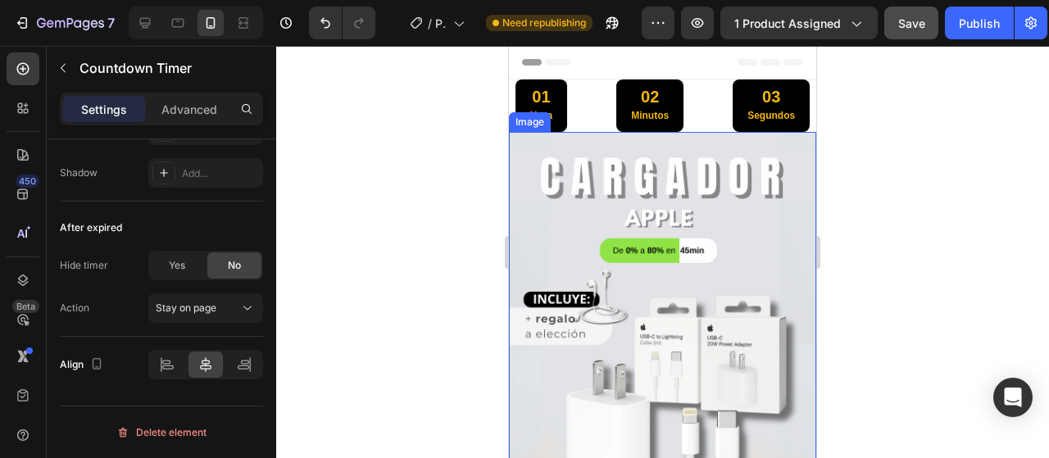
click at [604, 152] on img at bounding box center [662, 324] width 307 height 384
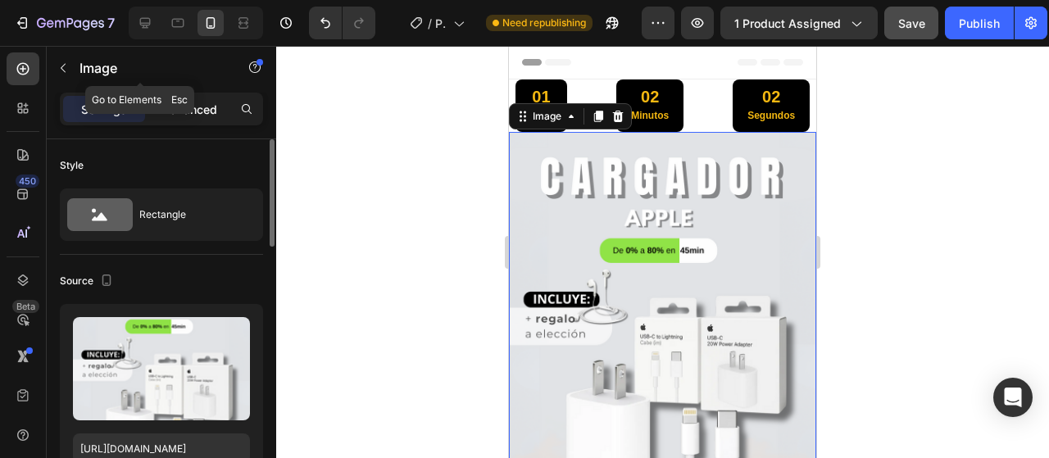
drag, startPoint x: 146, startPoint y: 88, endPoint x: 153, endPoint y: 96, distance: 11.0
click at [148, 89] on div "Image" at bounding box center [140, 69] width 187 height 47
click at [161, 98] on div "Advanced" at bounding box center [189, 109] width 82 height 26
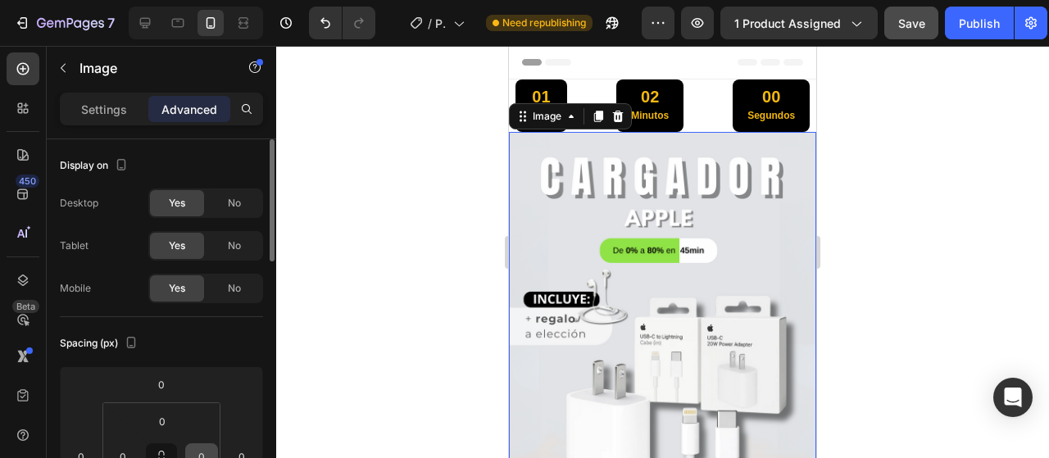
scroll to position [246, 0]
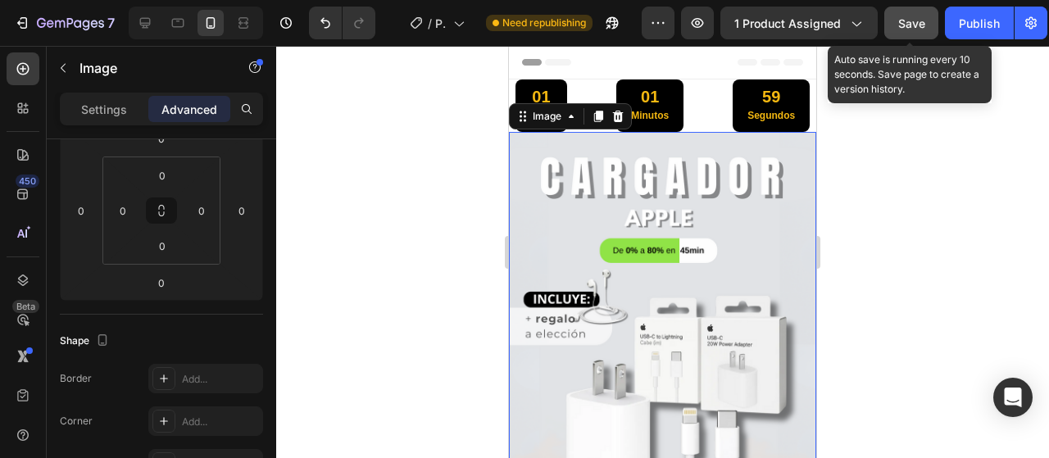
click at [903, 29] on span "Save" at bounding box center [911, 23] width 27 height 14
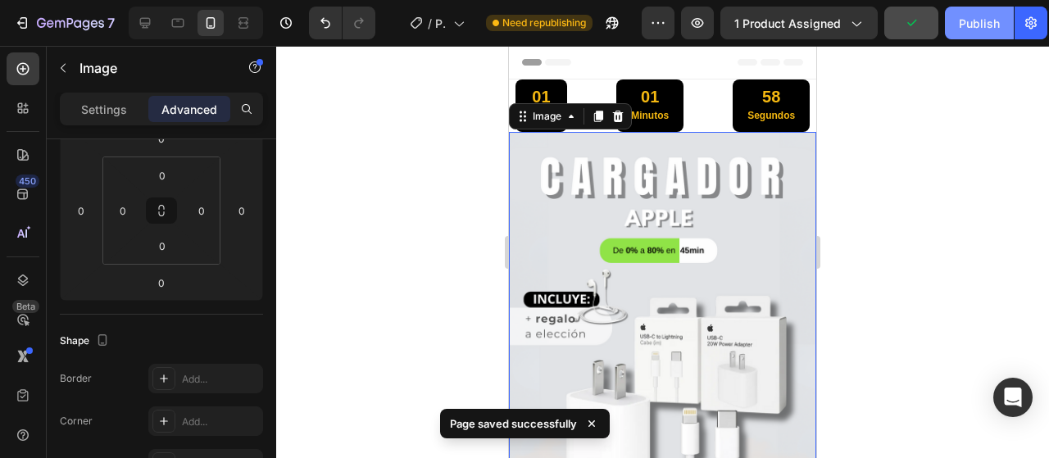
click at [997, 25] on div "Publish" at bounding box center [979, 23] width 41 height 17
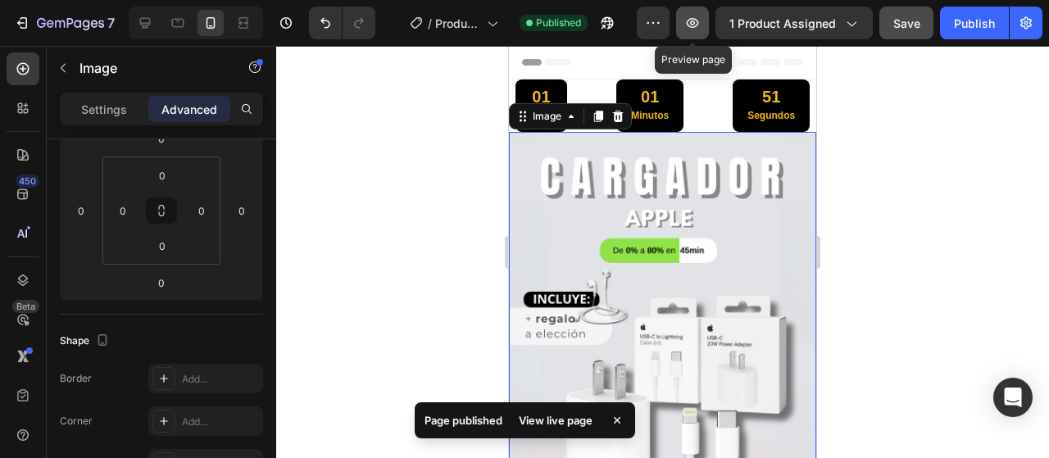
click at [709, 17] on button "button" at bounding box center [692, 23] width 33 height 33
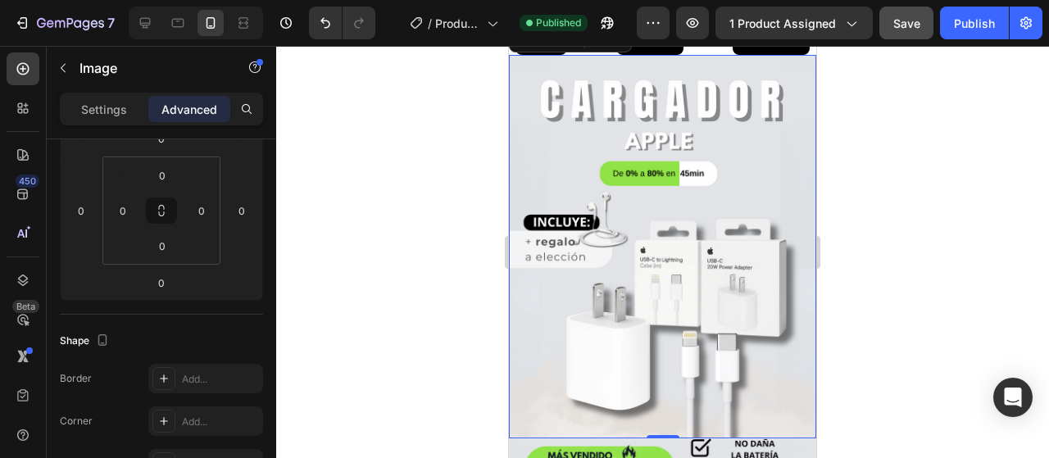
scroll to position [164, 0]
